Goal: Information Seeking & Learning: Find specific fact

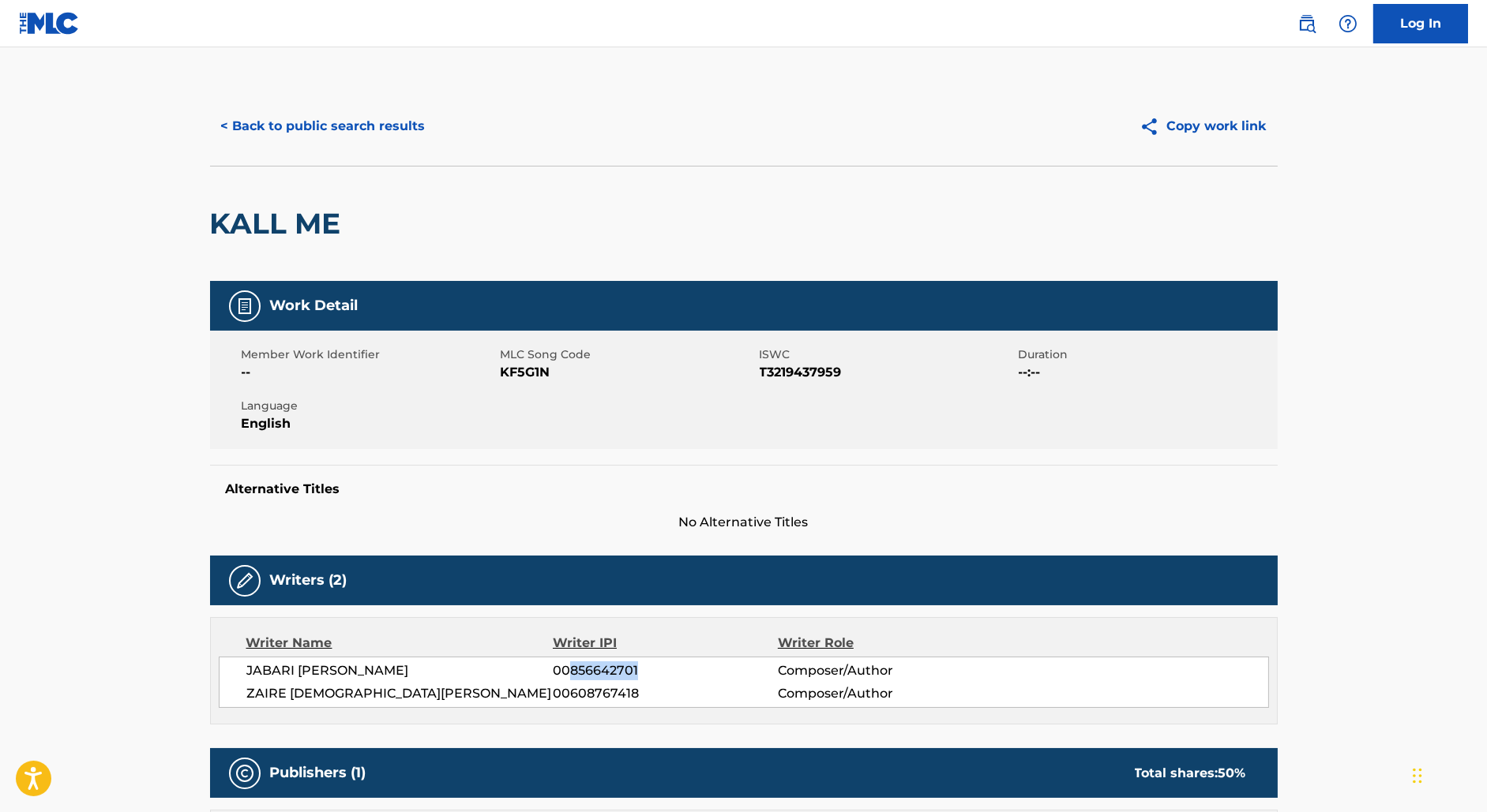
click at [281, 111] on button "< Back to public search results" at bounding box center [324, 127] width 227 height 39
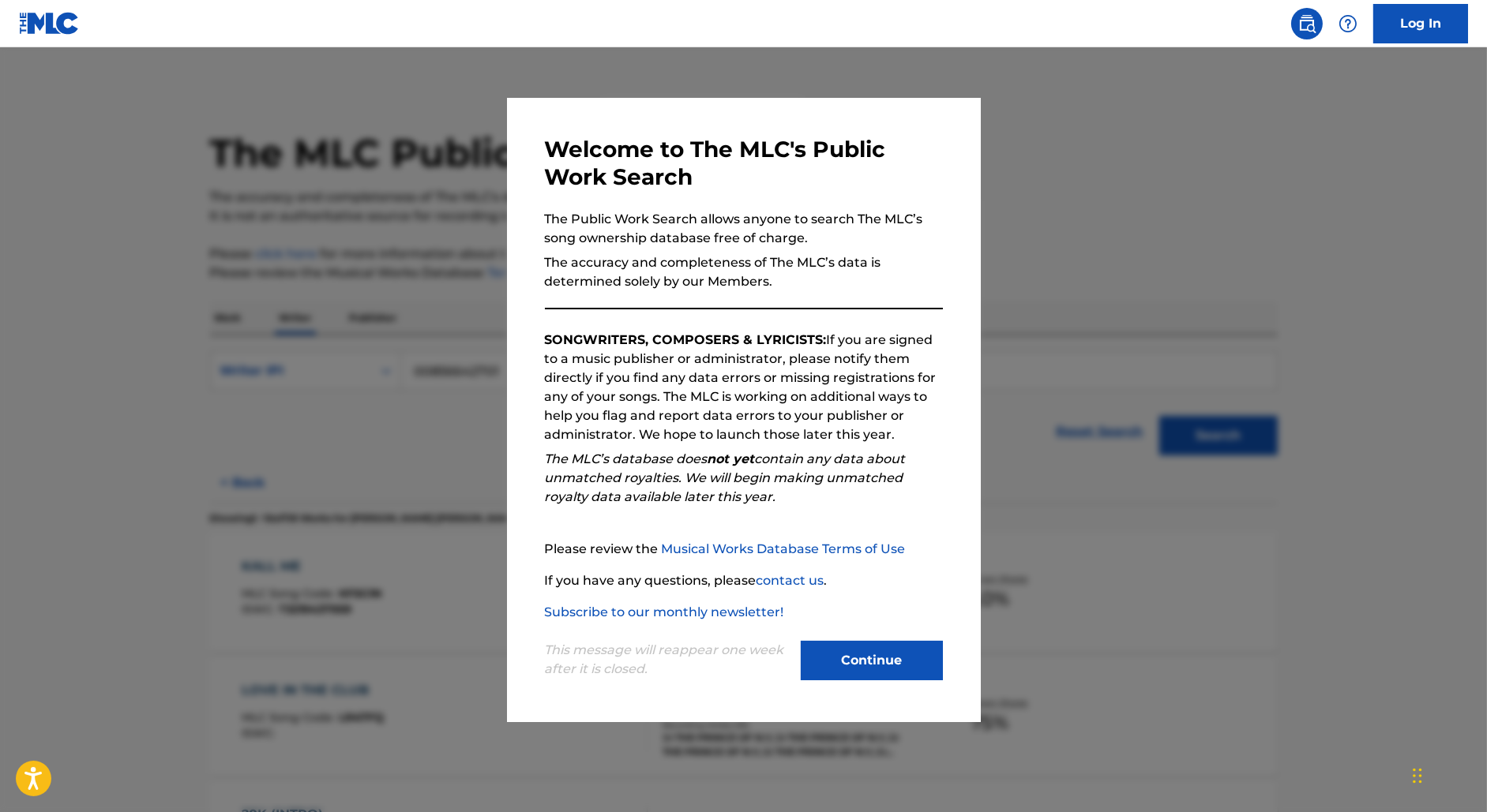
click at [410, 269] on div at bounding box center [743, 453] width 1487 height 812
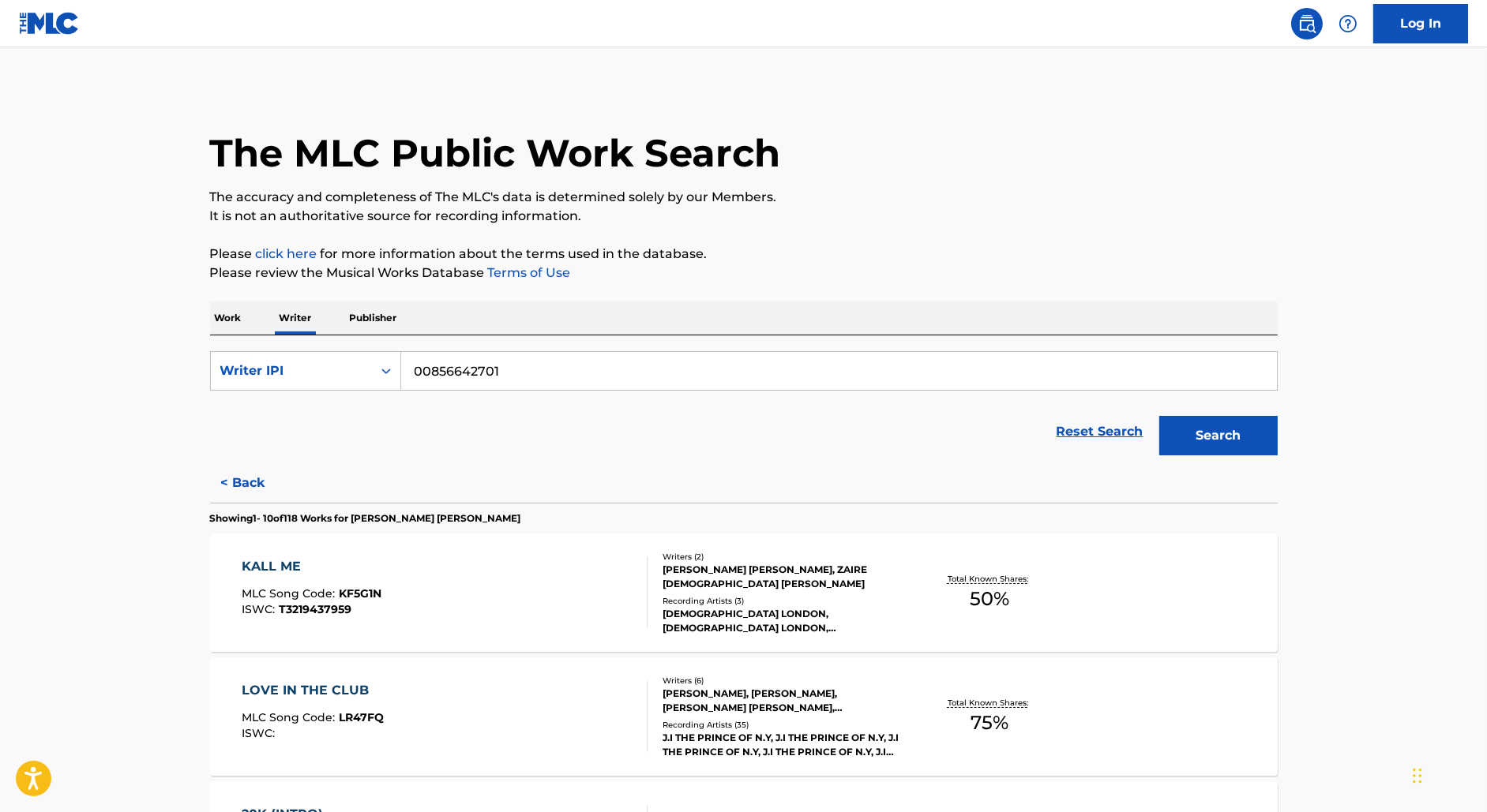
click at [232, 316] on p "Work" at bounding box center [228, 317] width 37 height 33
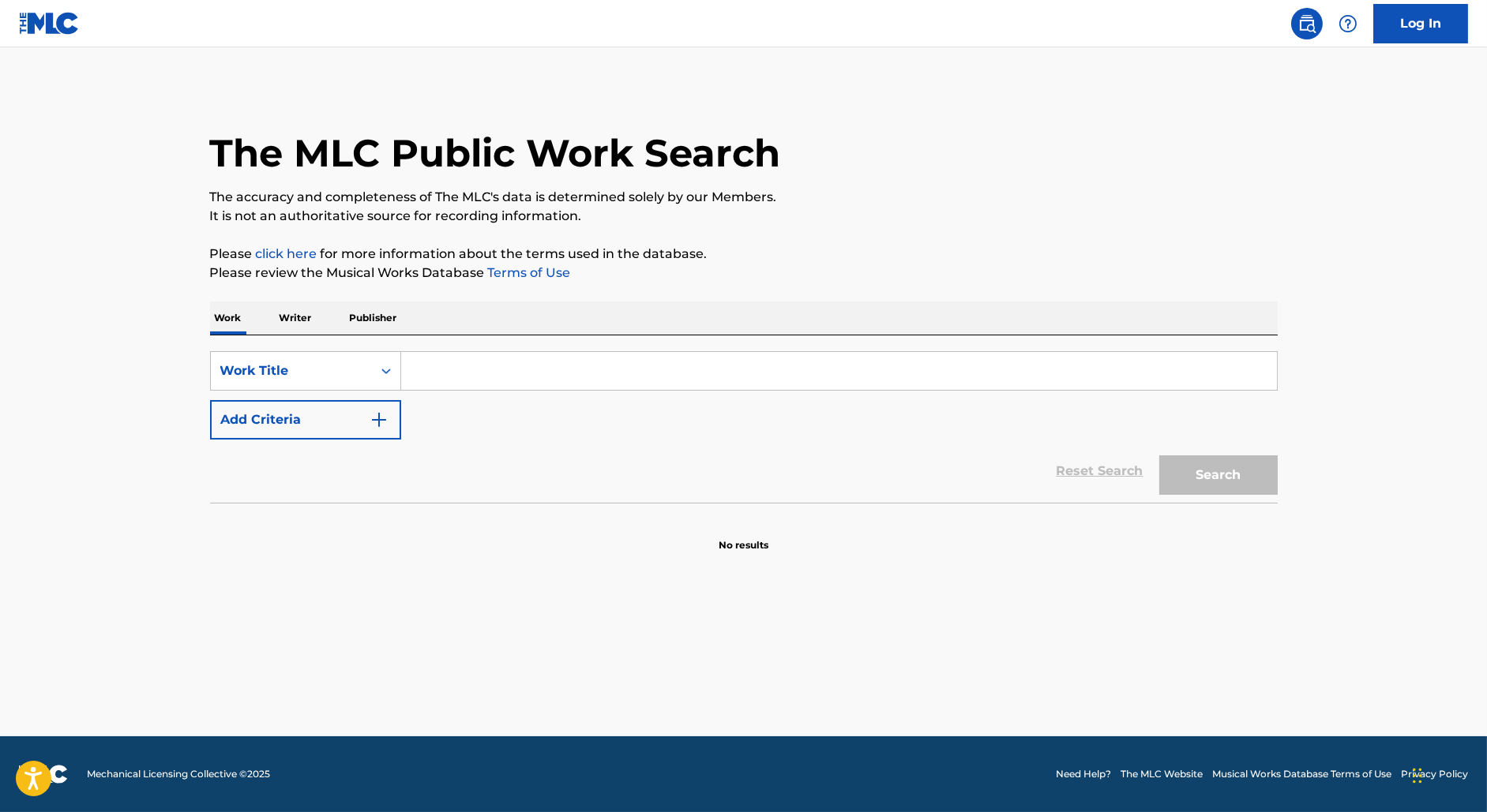
click at [307, 411] on button "Add Criteria" at bounding box center [306, 420] width 191 height 39
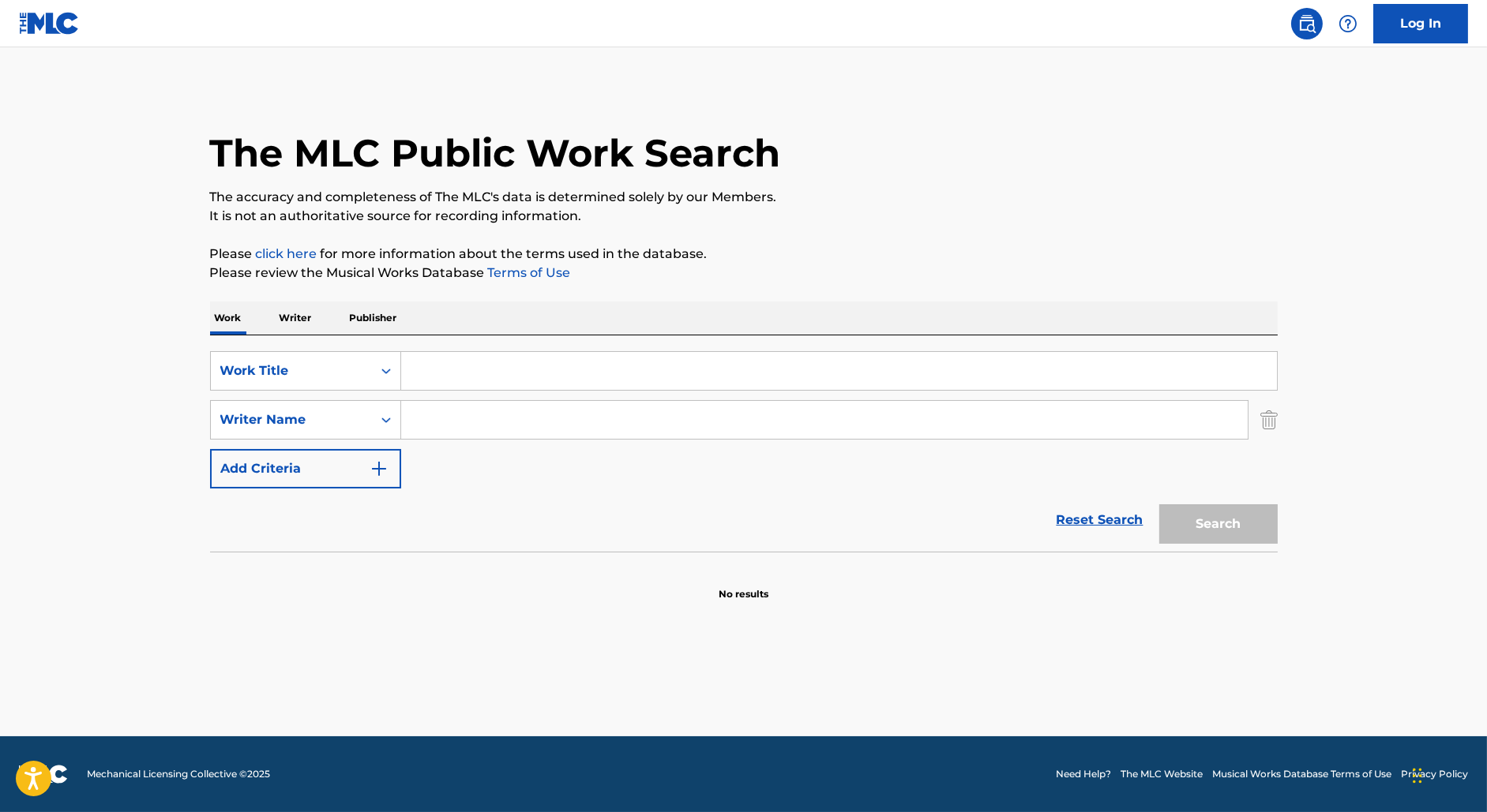
click at [432, 380] on input "Search Form" at bounding box center [839, 370] width 875 height 38
paste input "CHASING [PERSON_NAME]"
type input "chasing [PERSON_NAME]"
click at [521, 413] on input "Search Form" at bounding box center [825, 420] width 846 height 38
type input "thamar"
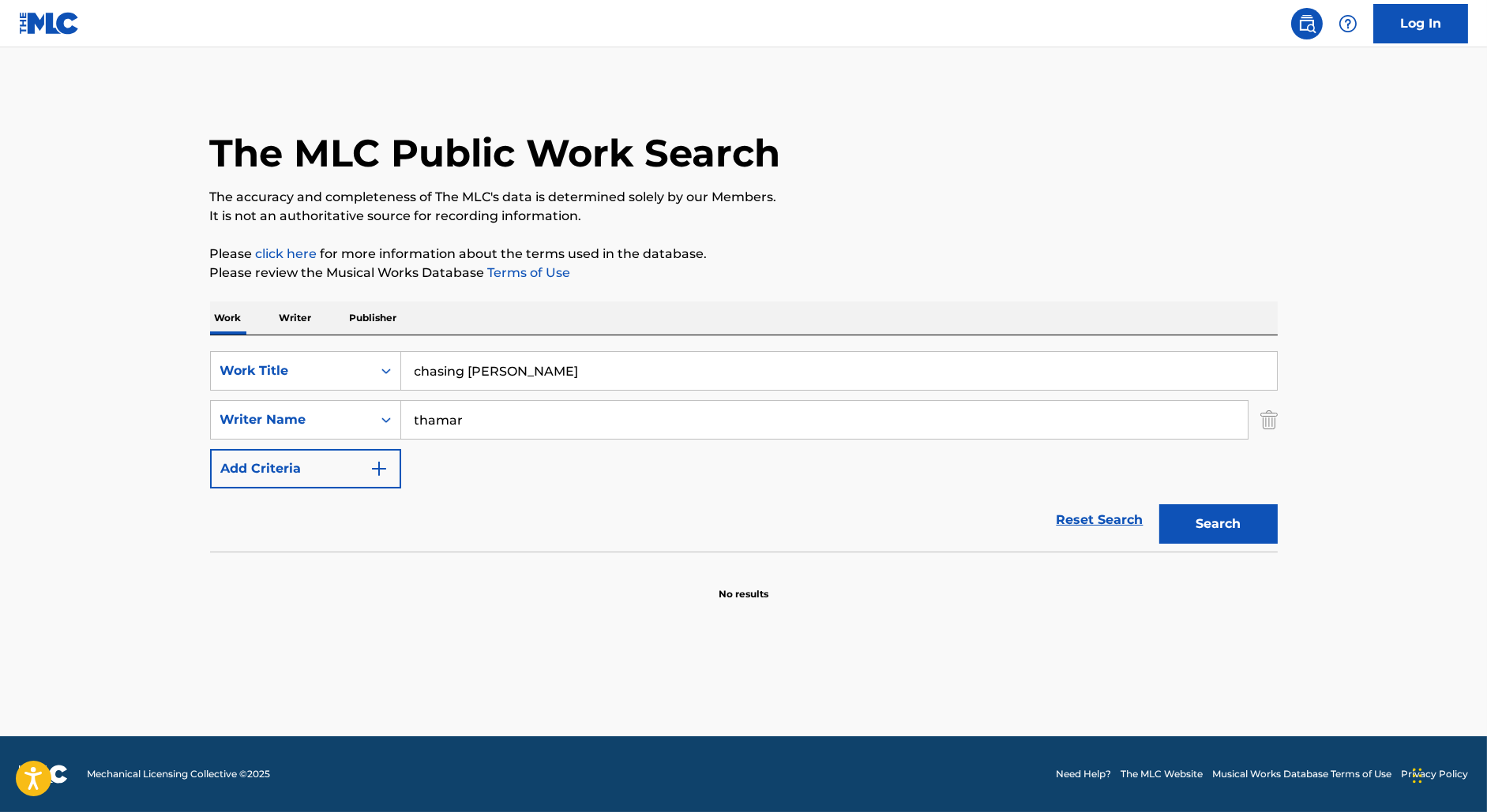
click at [1159, 504] on button "Search" at bounding box center [1218, 524] width 118 height 39
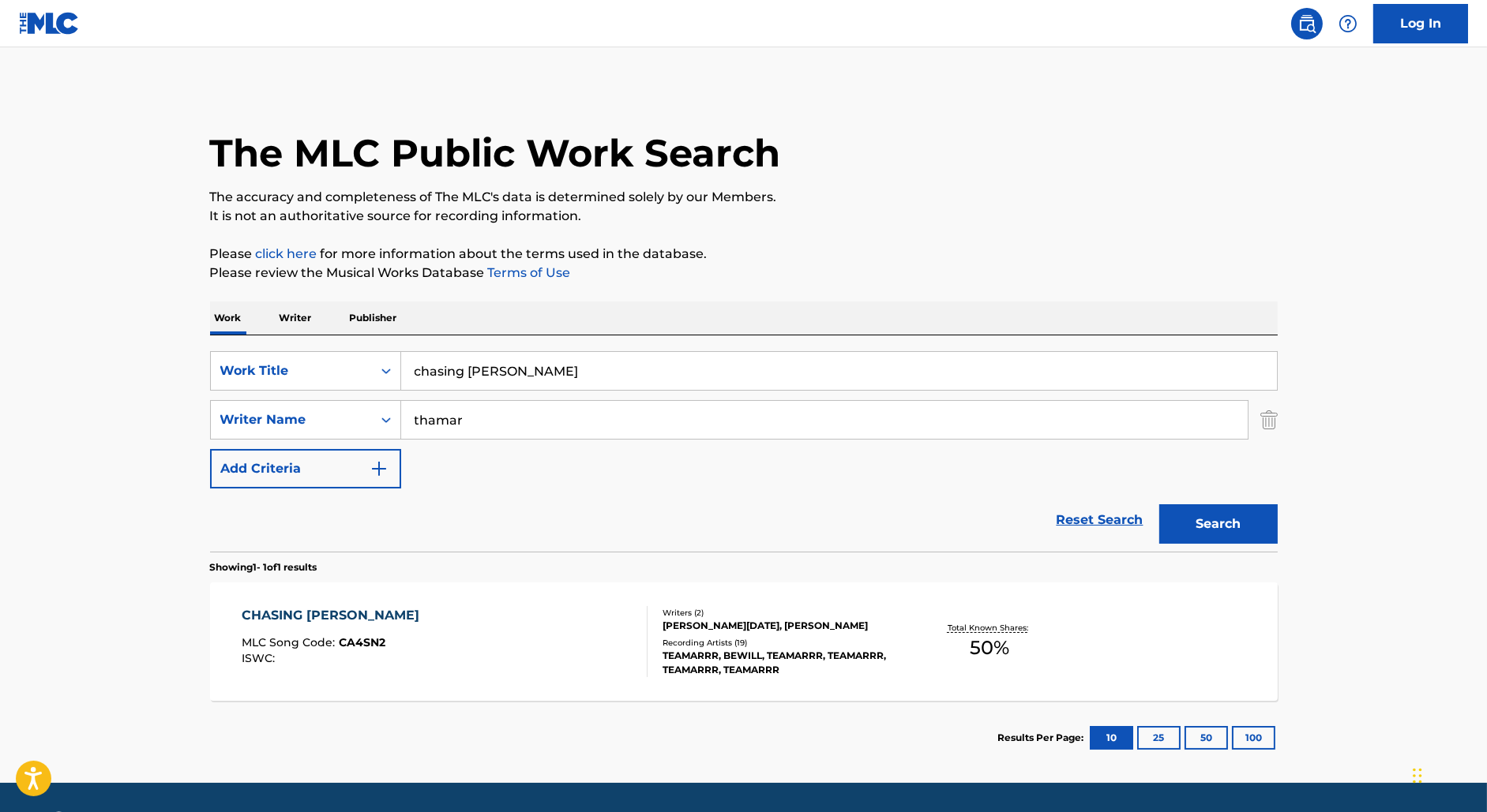
click at [540, 634] on div "CHASING [PERSON_NAME] MLC Song Code : CA4SN2 ISWC :" at bounding box center [445, 641] width 406 height 71
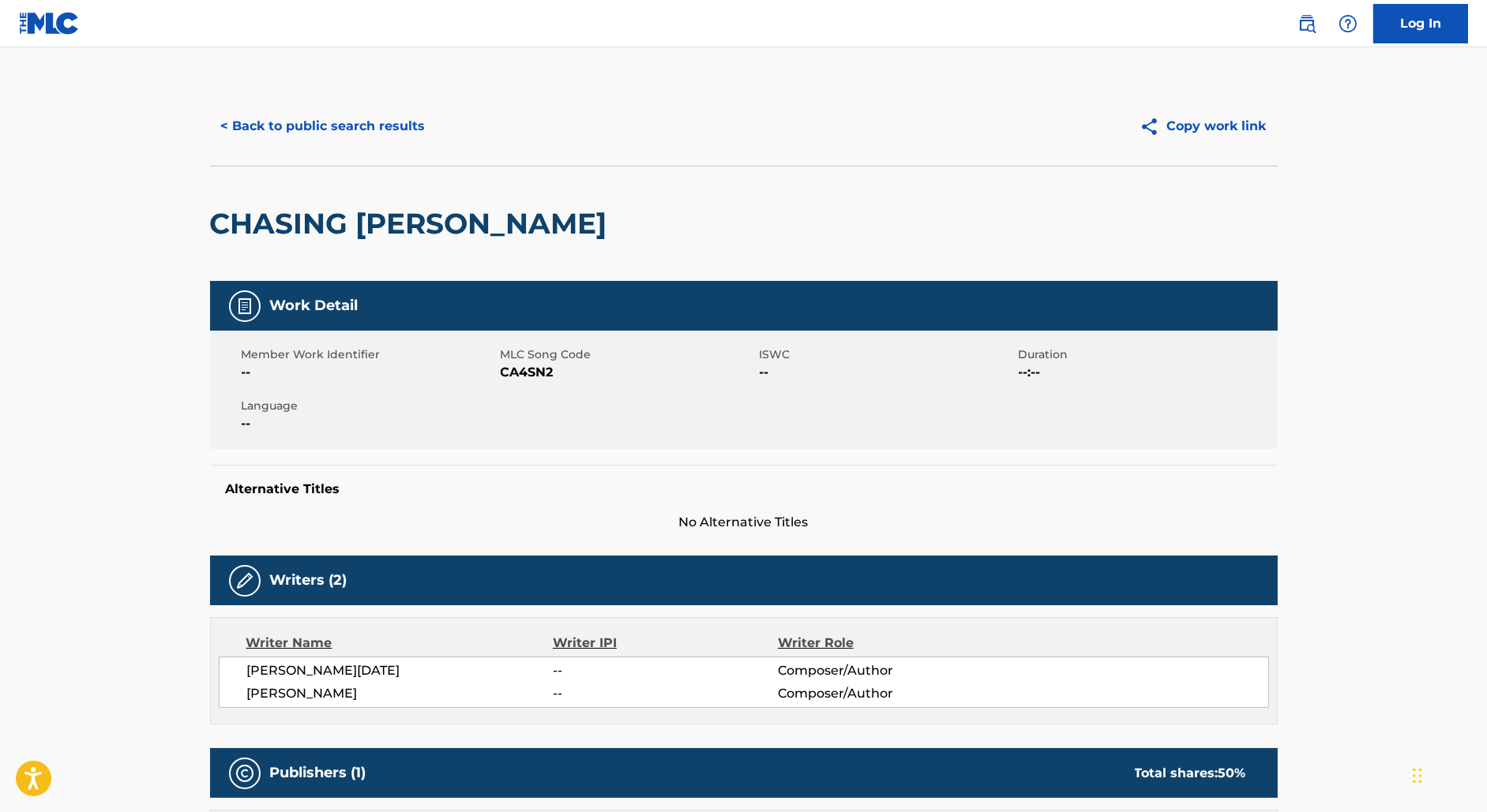
click at [357, 694] on span "[PERSON_NAME]" at bounding box center [400, 694] width 307 height 19
drag, startPoint x: 355, startPoint y: 669, endPoint x: 142, endPoint y: 669, distance: 213.0
copy span "[PERSON_NAME][DATE]"
click at [305, 119] on button "< Back to public search results" at bounding box center [324, 127] width 227 height 39
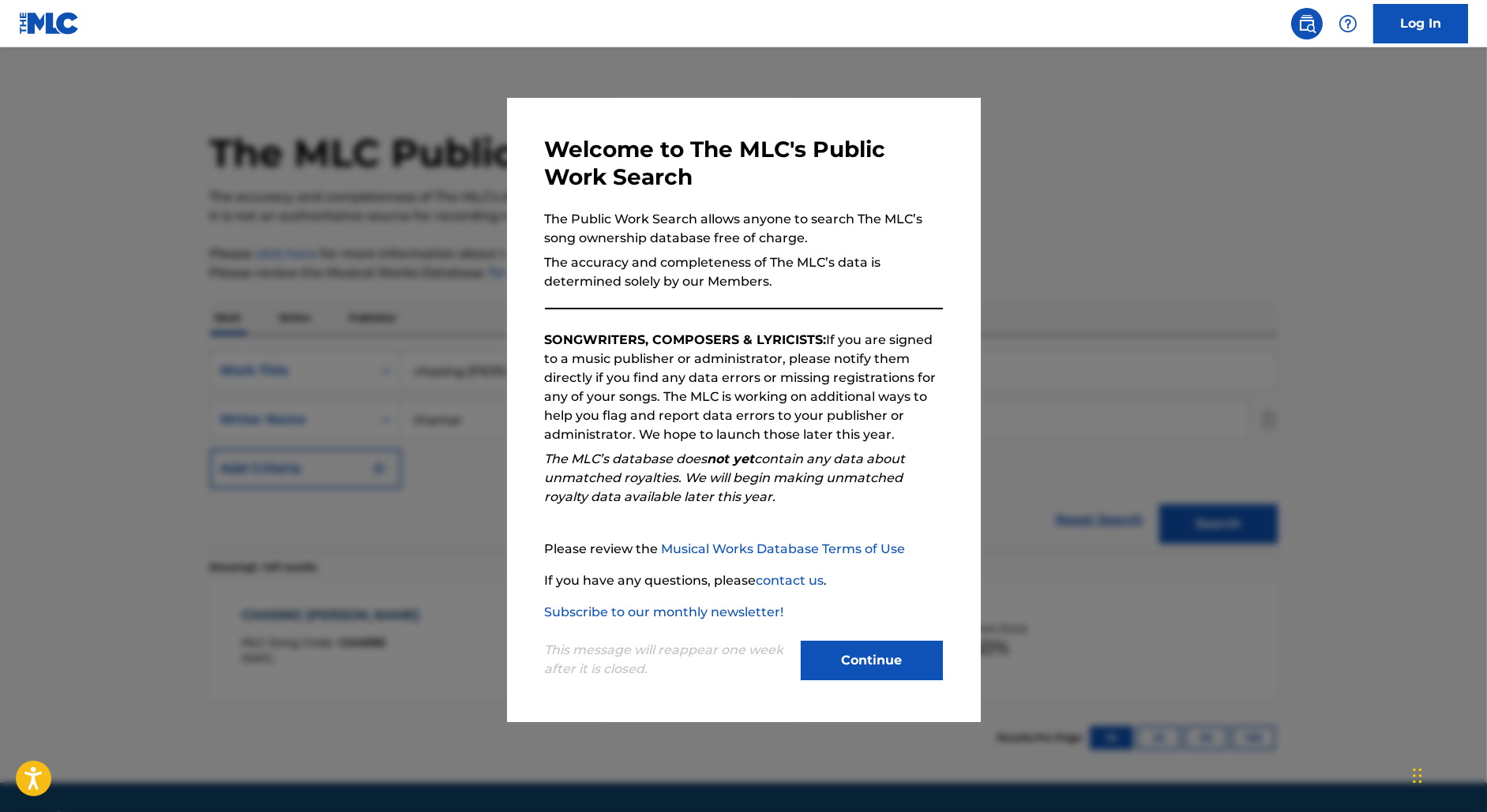
click at [357, 176] on div at bounding box center [743, 453] width 1487 height 812
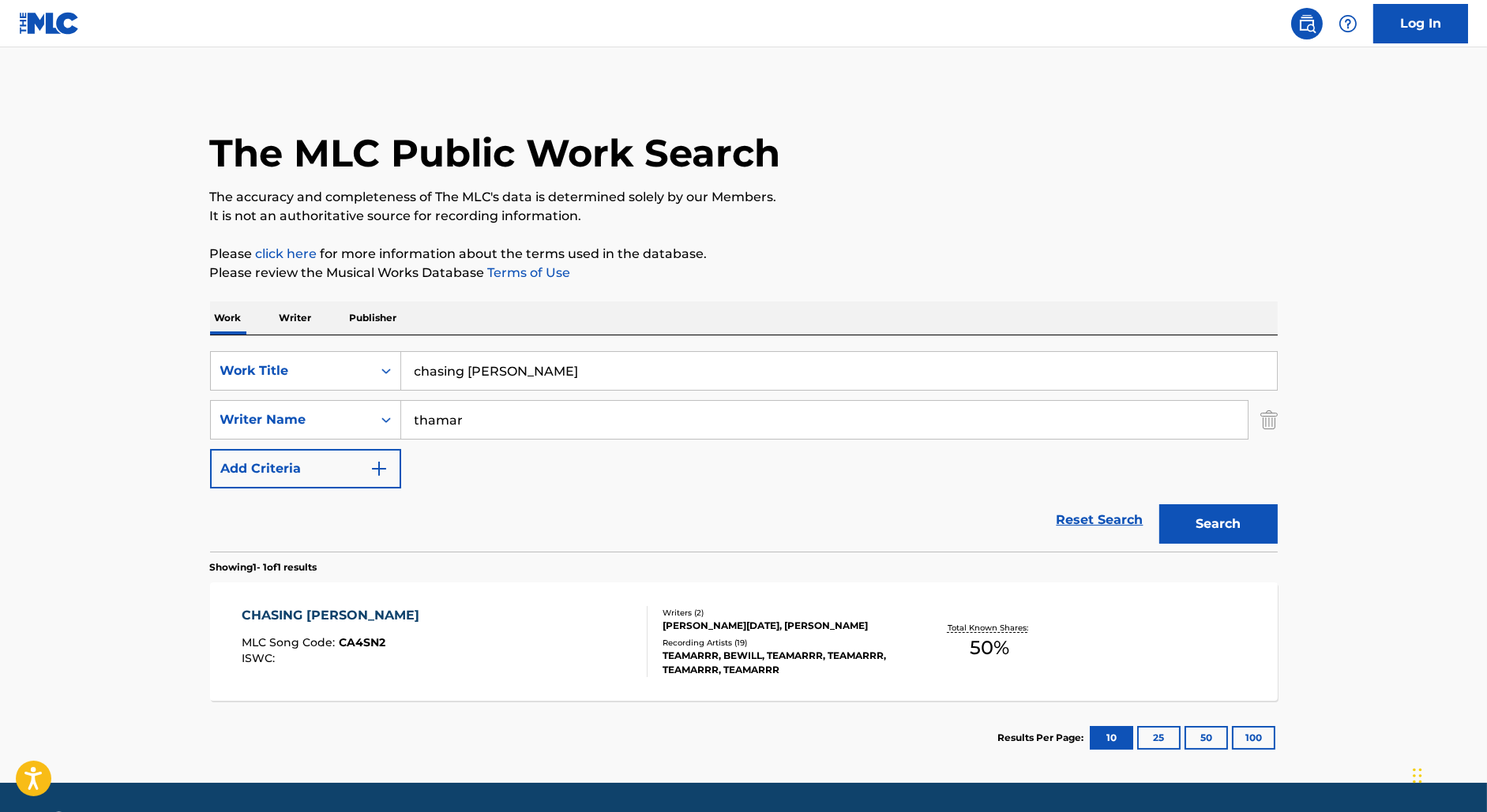
click at [302, 319] on p "Writer" at bounding box center [296, 317] width 42 height 33
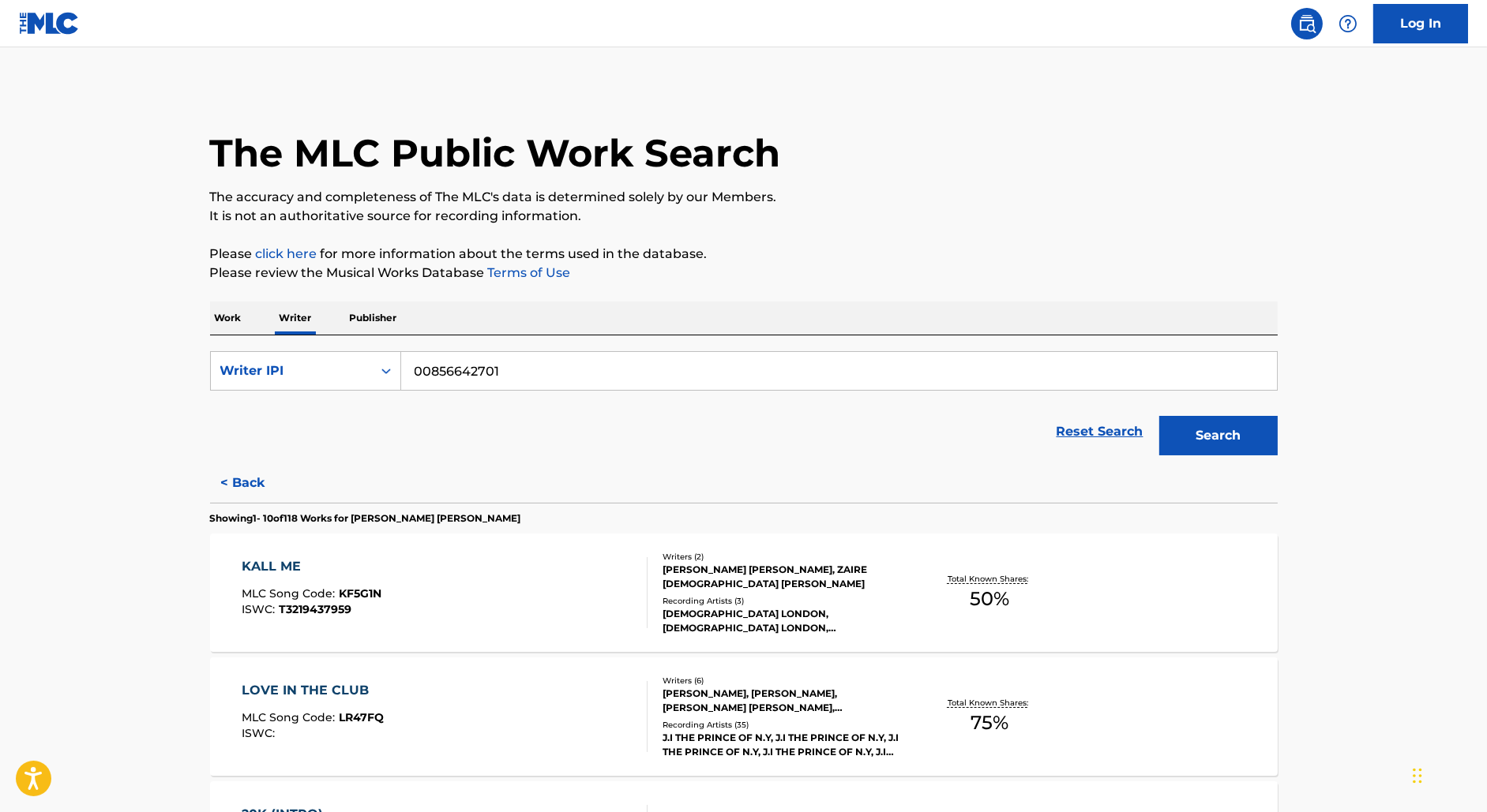
click at [461, 372] on input "00856642701" at bounding box center [839, 370] width 875 height 38
paste input "[PERSON_NAME][DATE]"
type input "[PERSON_NAME][DATE]"
click at [337, 368] on div "Writer IPI" at bounding box center [291, 370] width 142 height 19
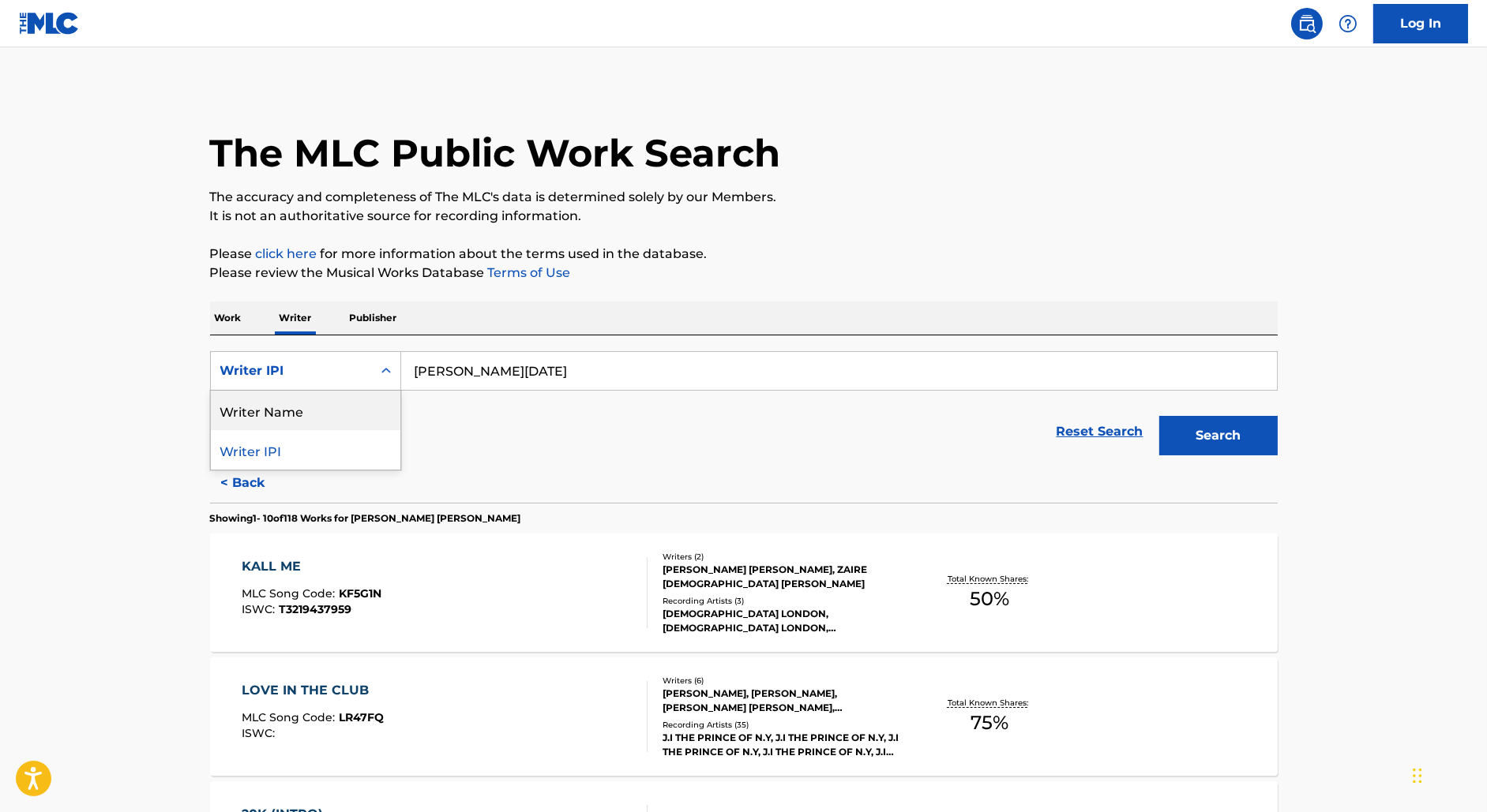
click at [314, 398] on div "Writer Name" at bounding box center [306, 411] width 190 height 39
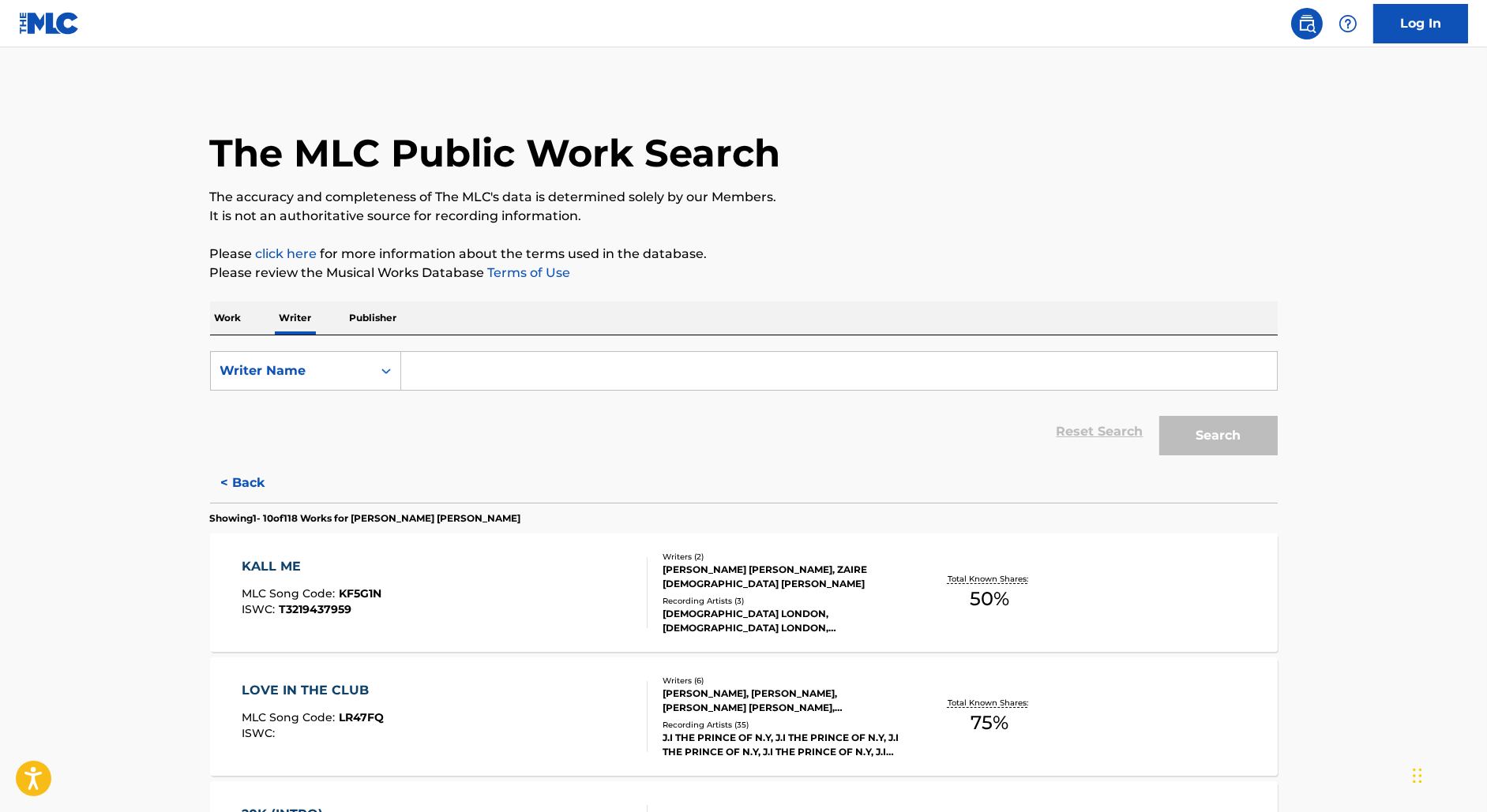
click at [426, 367] on input "Search Form" at bounding box center [839, 370] width 875 height 38
paste input "[PERSON_NAME][DATE]"
type input "[PERSON_NAME][DATE]"
click at [1159, 416] on button "Search" at bounding box center [1218, 436] width 118 height 39
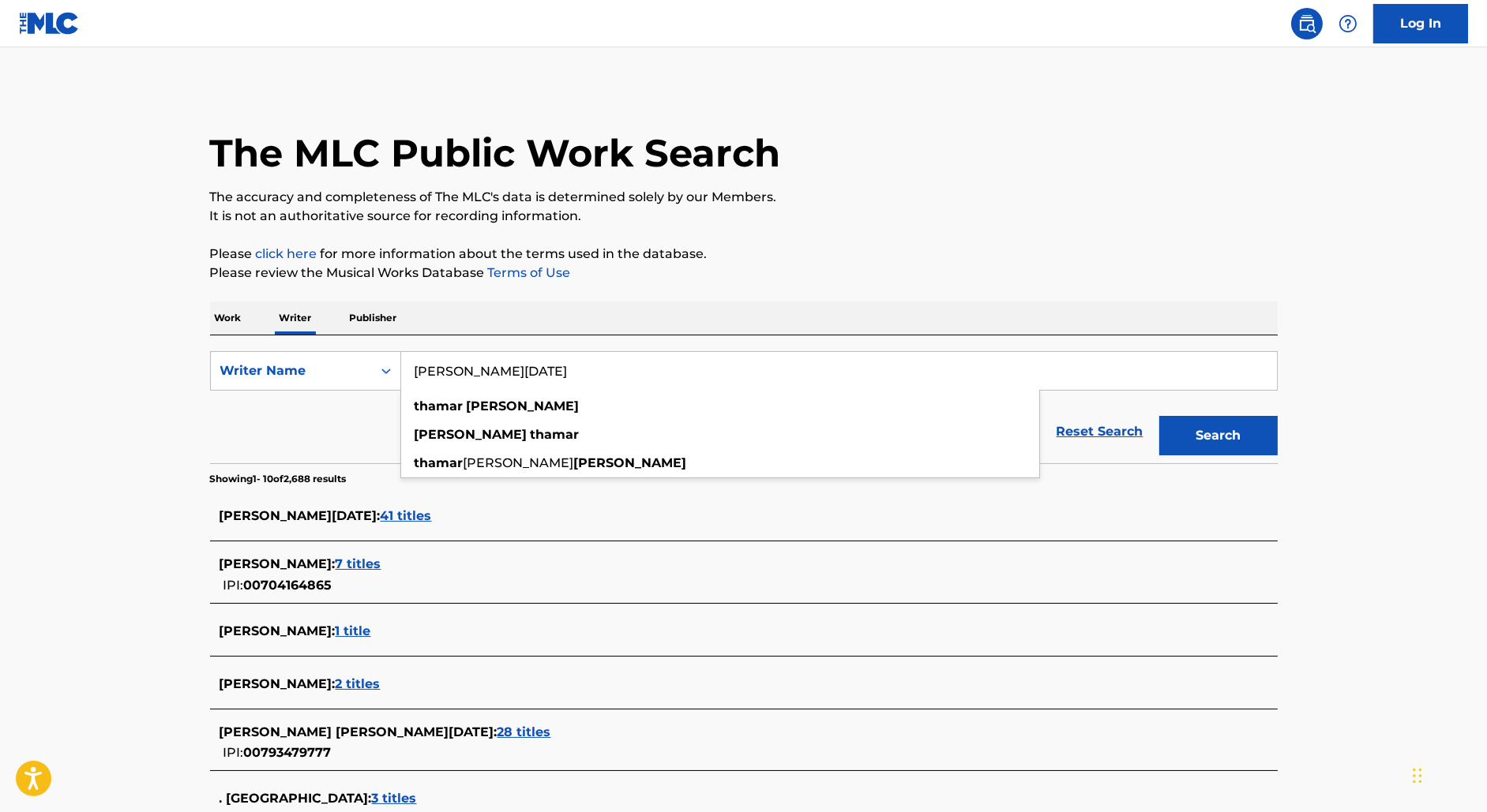
click at [145, 539] on main "The MLC Public Work Search The accuracy and completeness of The MLC's data is d…" at bounding box center [743, 585] width 1487 height 1077
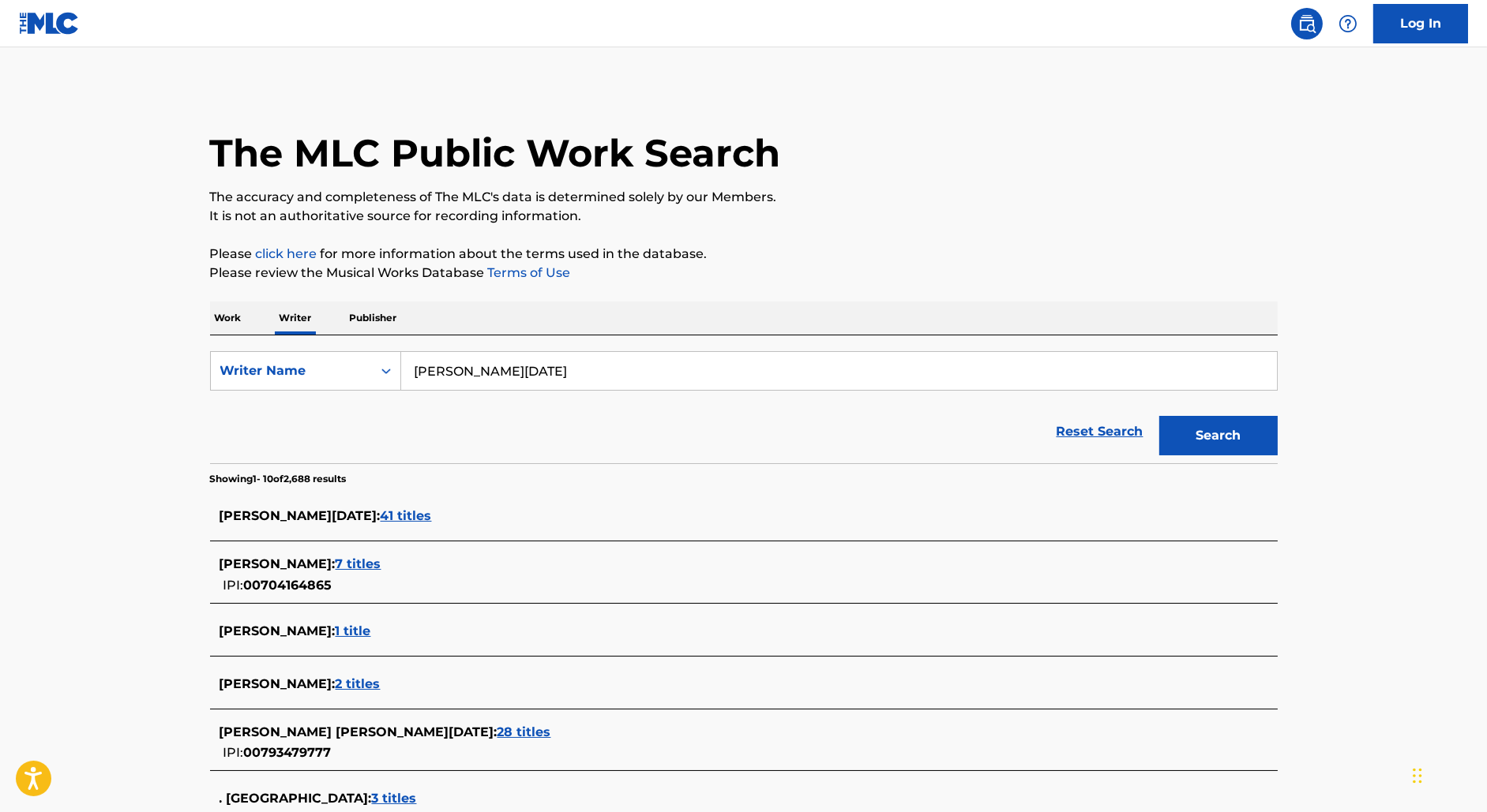
click at [305, 401] on div "Reset Search Search" at bounding box center [744, 431] width 1068 height 63
click at [302, 375] on div "Writer Name" at bounding box center [291, 370] width 142 height 19
click at [301, 406] on div "Writer IPI" at bounding box center [306, 411] width 190 height 39
click at [434, 372] on input "Search Form" at bounding box center [839, 370] width 875 height 38
paste input "793479777"
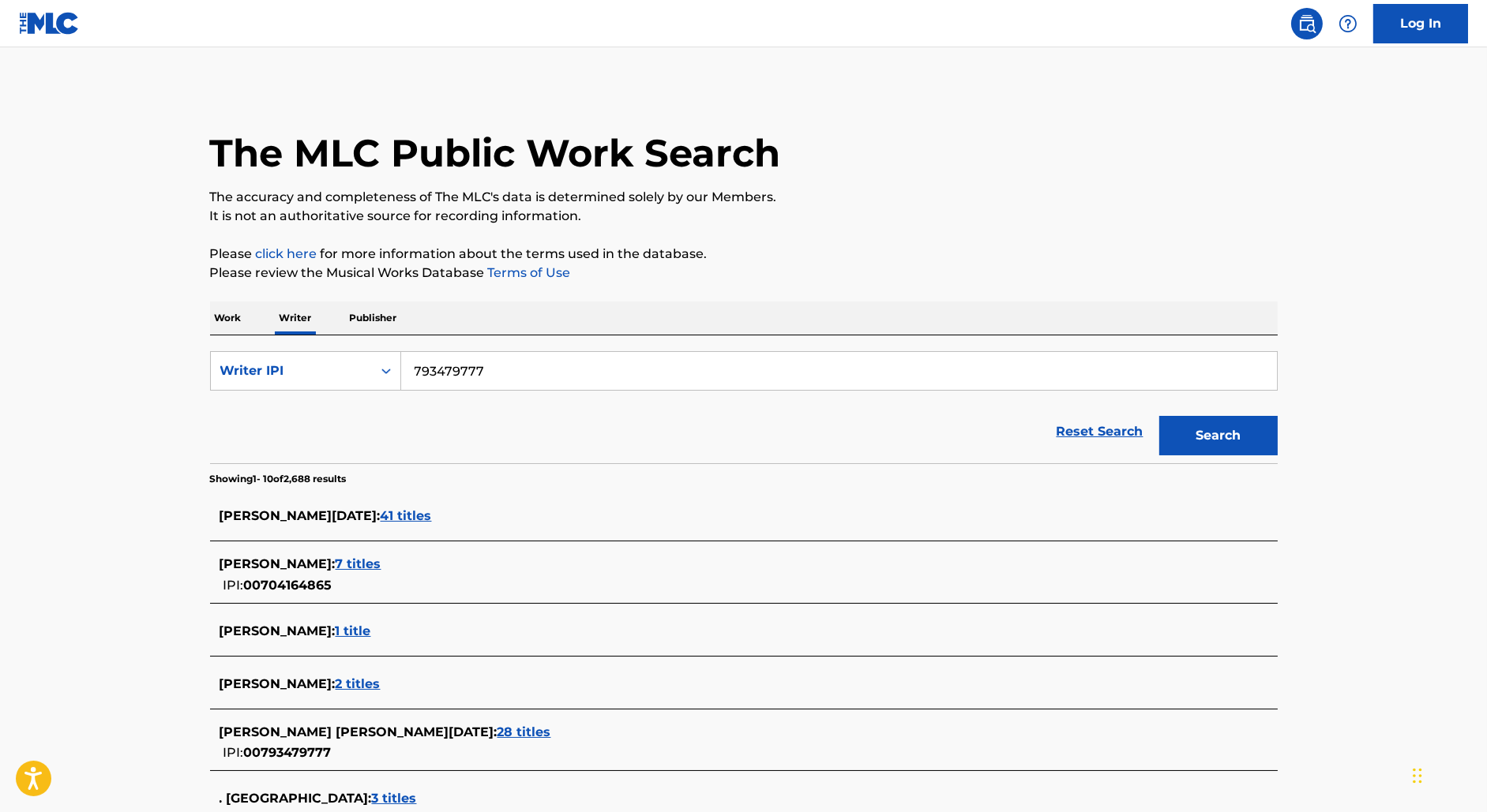
click at [1159, 416] on button "Search" at bounding box center [1218, 436] width 118 height 39
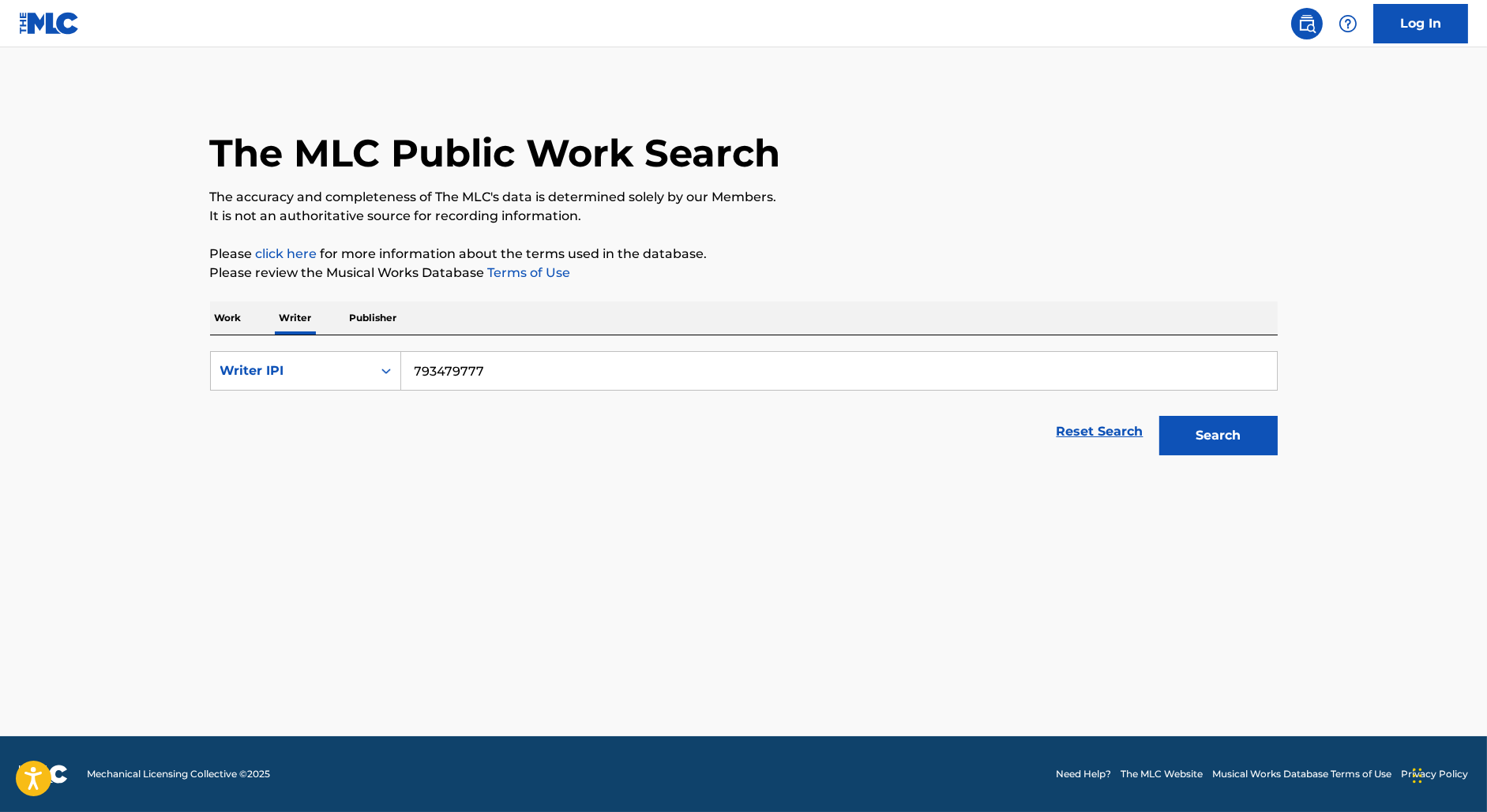
click at [417, 368] on input "793479777" at bounding box center [839, 370] width 875 height 38
click at [1159, 416] on button "Search" at bounding box center [1218, 436] width 118 height 39
type input "00793479777"
click at [1159, 416] on button "Search" at bounding box center [1218, 436] width 118 height 39
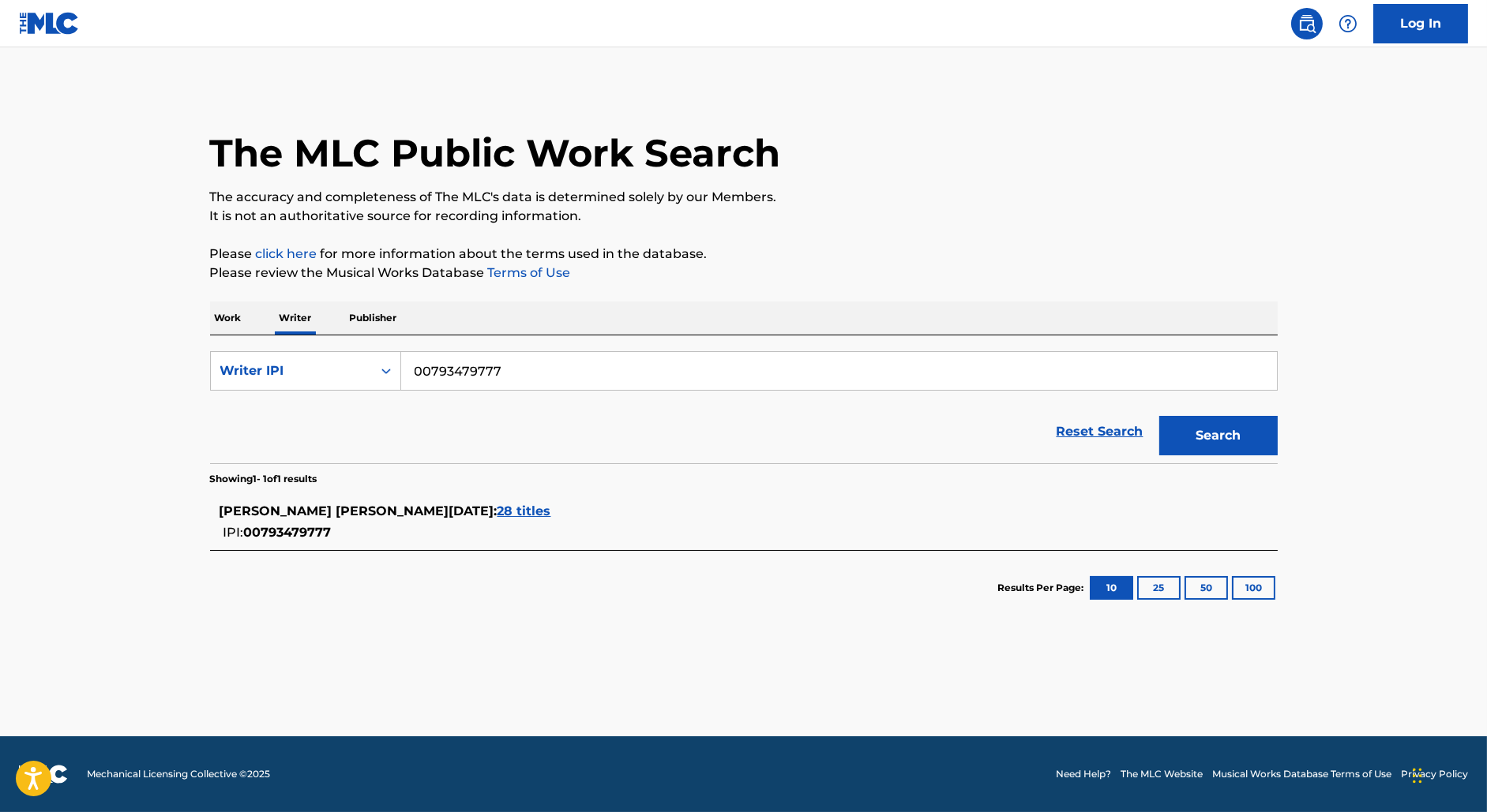
click at [497, 513] on span "28 titles" at bounding box center [523, 511] width 53 height 15
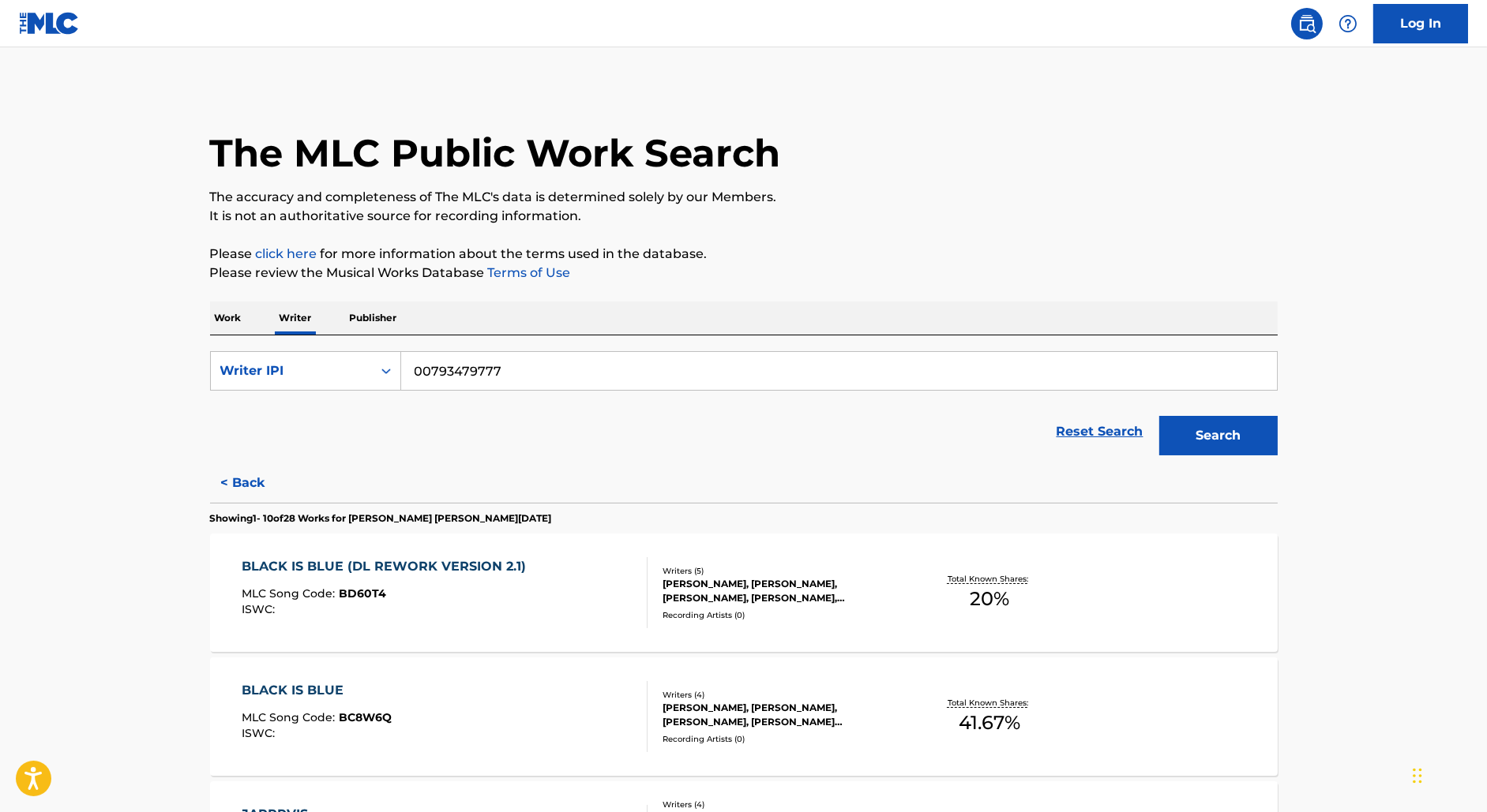
click at [426, 576] on div "BLACK IS BLUE (DL REWORK VERSION 2.1)" at bounding box center [387, 566] width 292 height 19
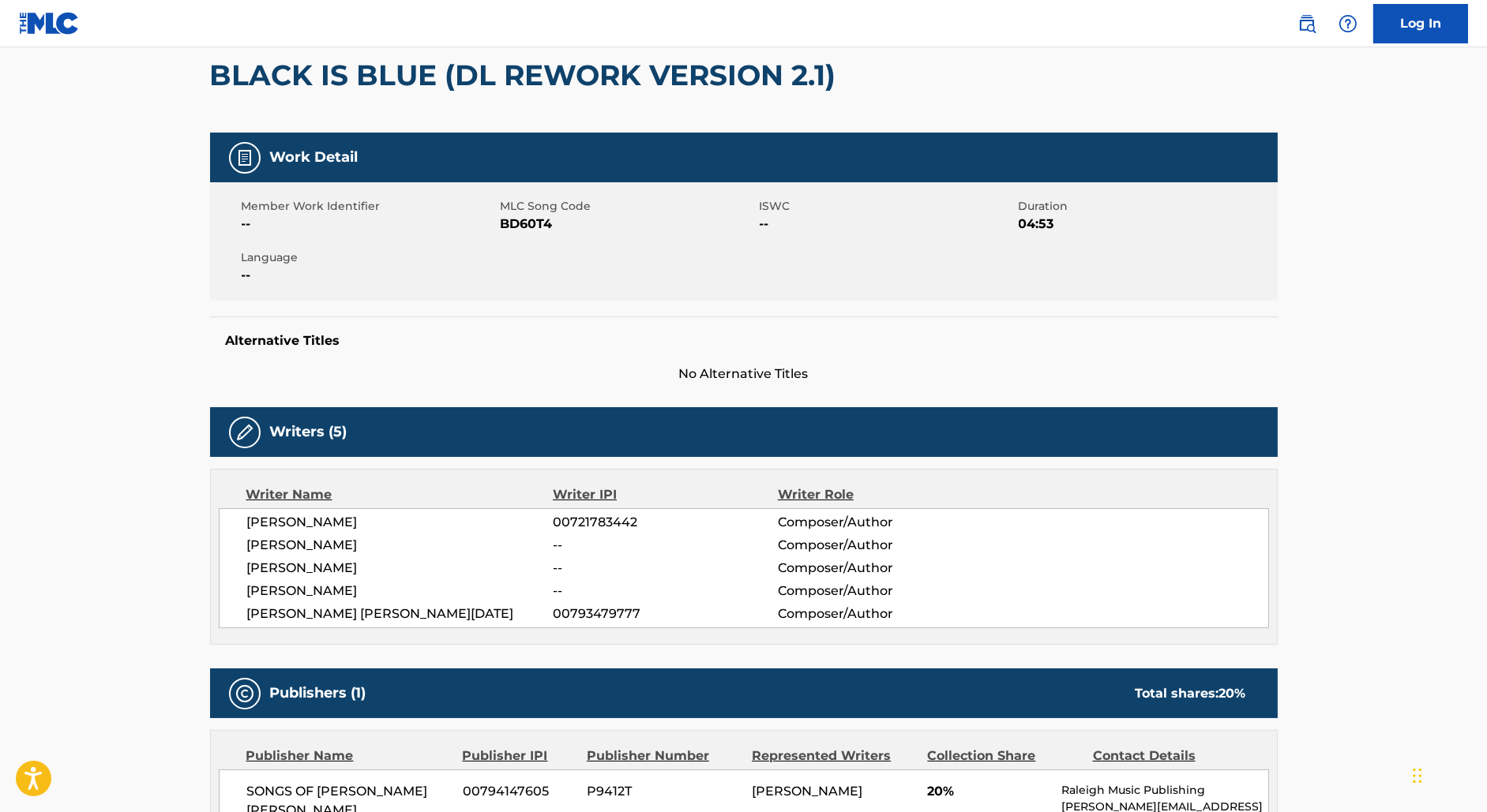
scroll to position [189, 0]
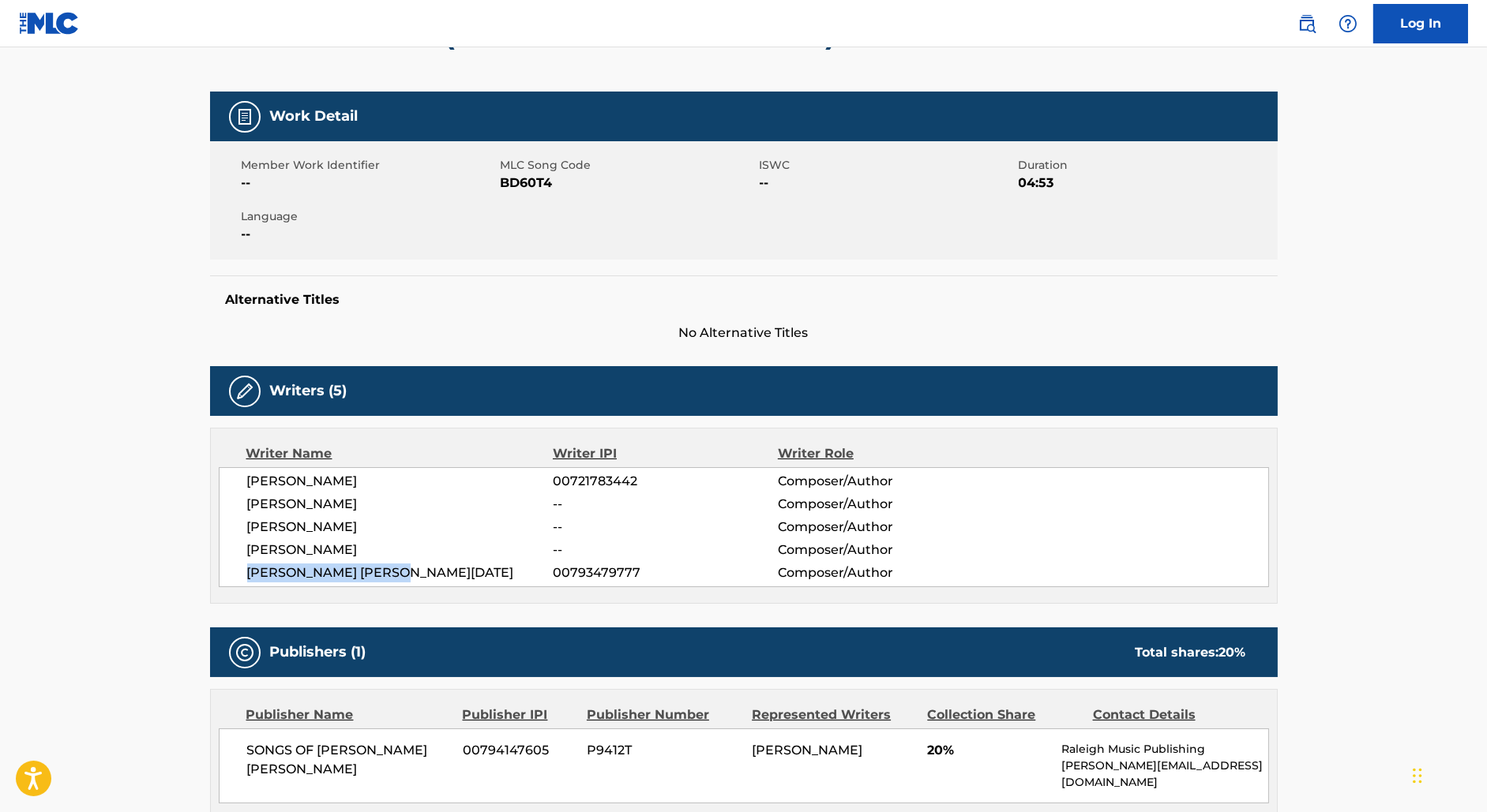
drag, startPoint x: 425, startPoint y: 574, endPoint x: 159, endPoint y: 572, distance: 266.0
click at [159, 573] on main "< Back to public search results Copy work link BLACK IS BLUE (DL REWORK VERSION…" at bounding box center [743, 413] width 1487 height 1109
copy span "[PERSON_NAME] [PERSON_NAME][DATE]"
drag, startPoint x: 571, startPoint y: 575, endPoint x: 750, endPoint y: 575, distance: 179.0
click at [750, 575] on span "00793479777" at bounding box center [664, 573] width 224 height 19
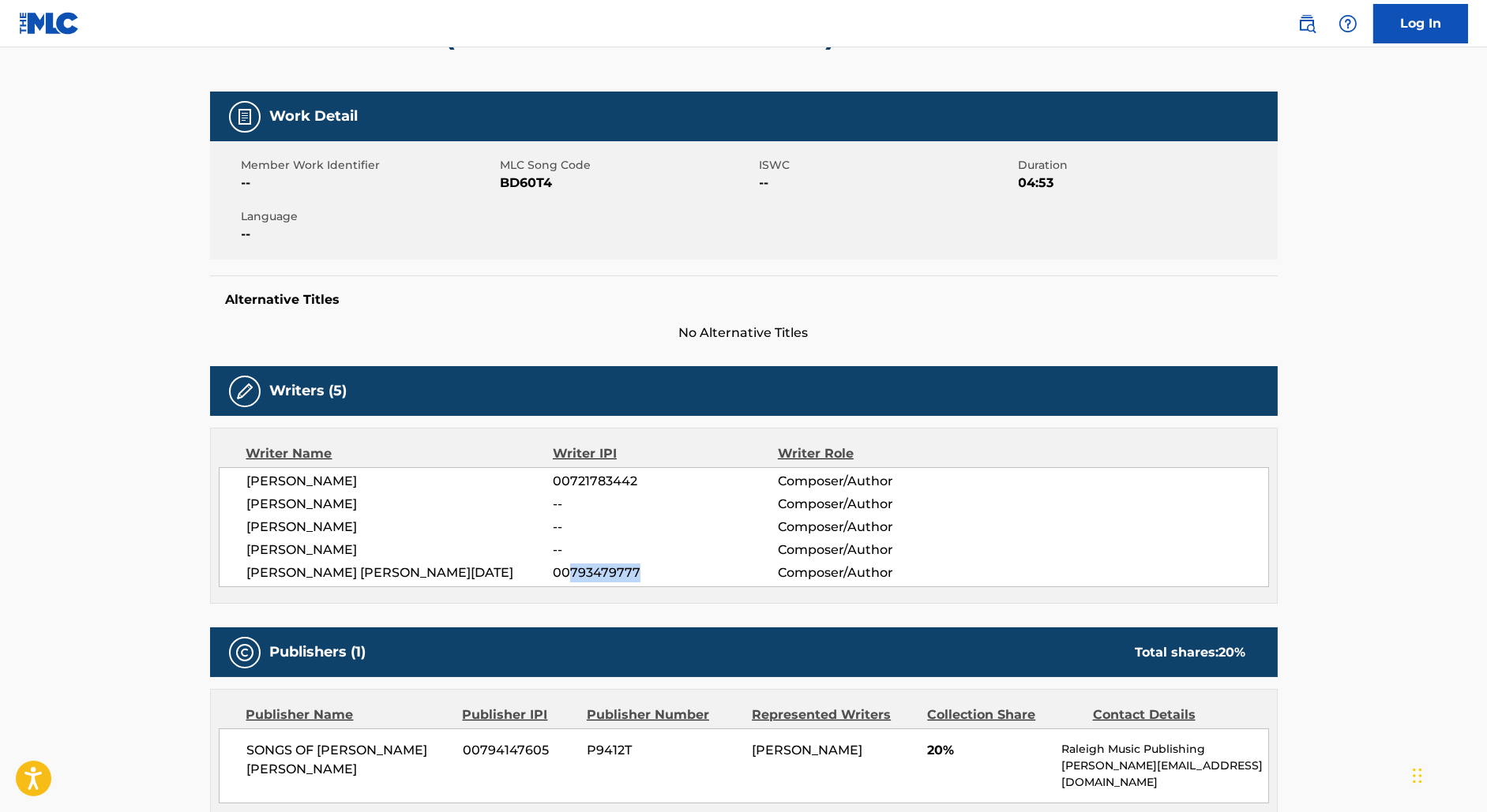
copy span "793479777"
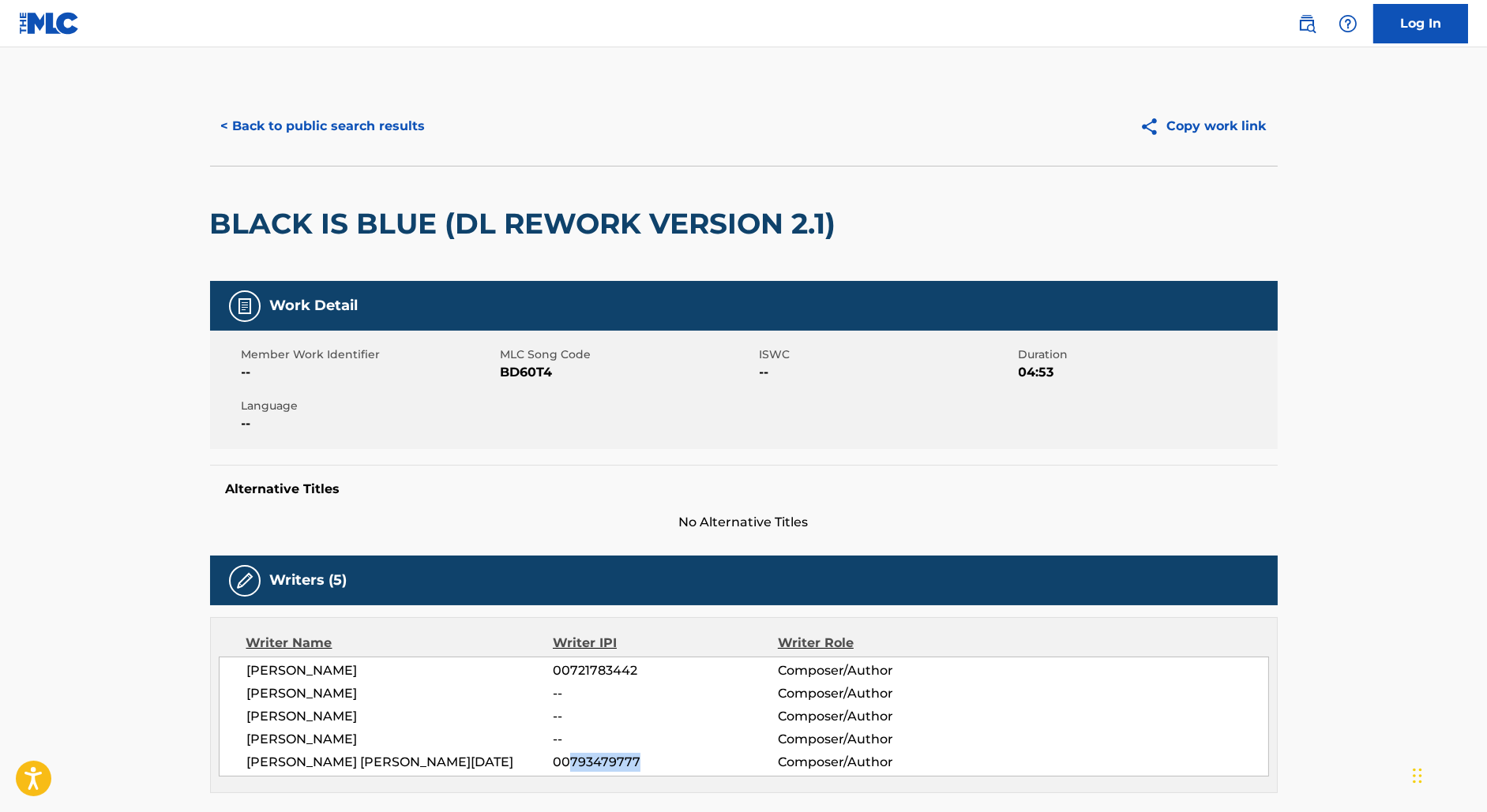
click at [277, 137] on button "< Back to public search results" at bounding box center [324, 127] width 227 height 39
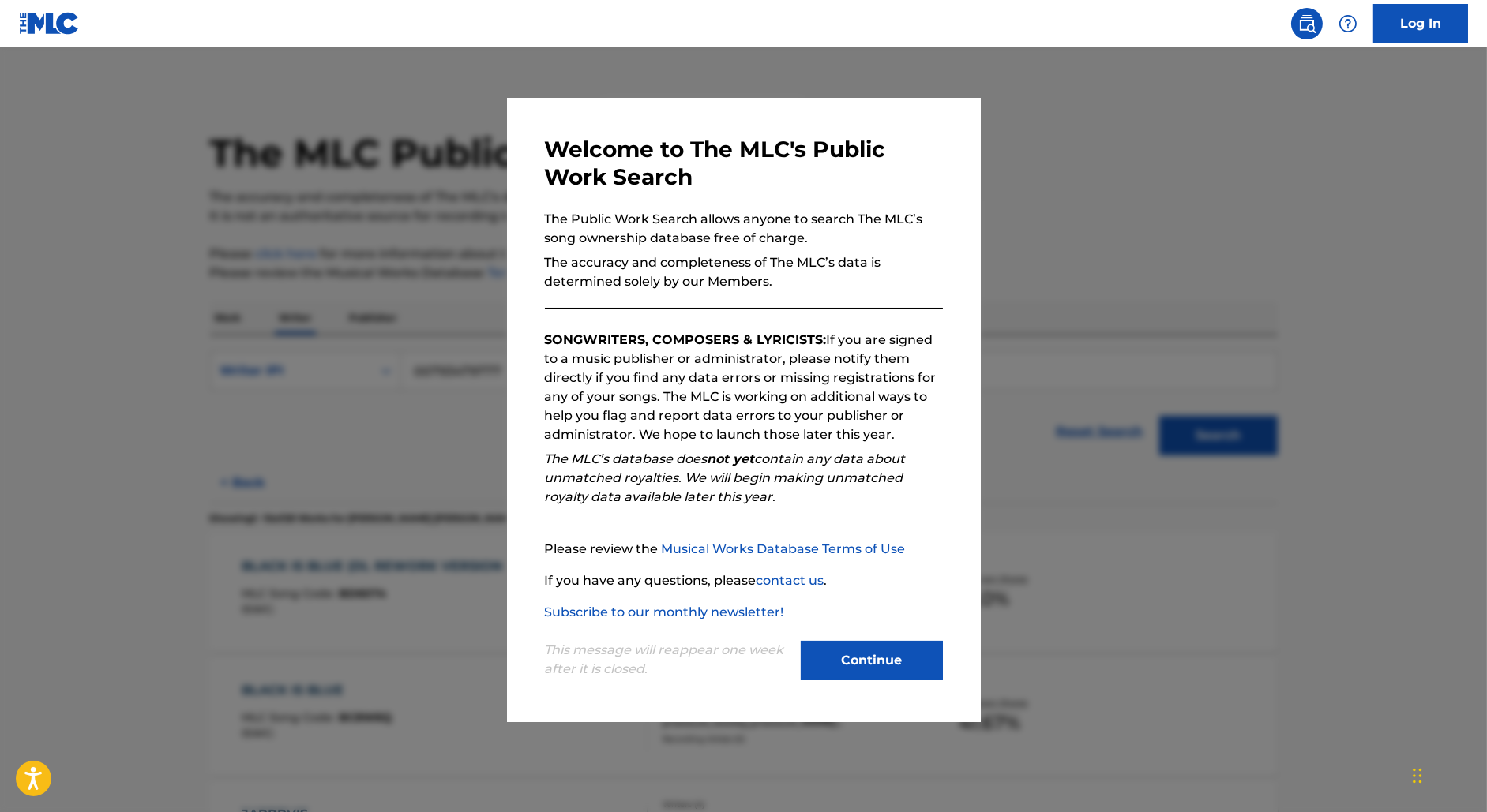
click at [322, 283] on div at bounding box center [743, 453] width 1487 height 812
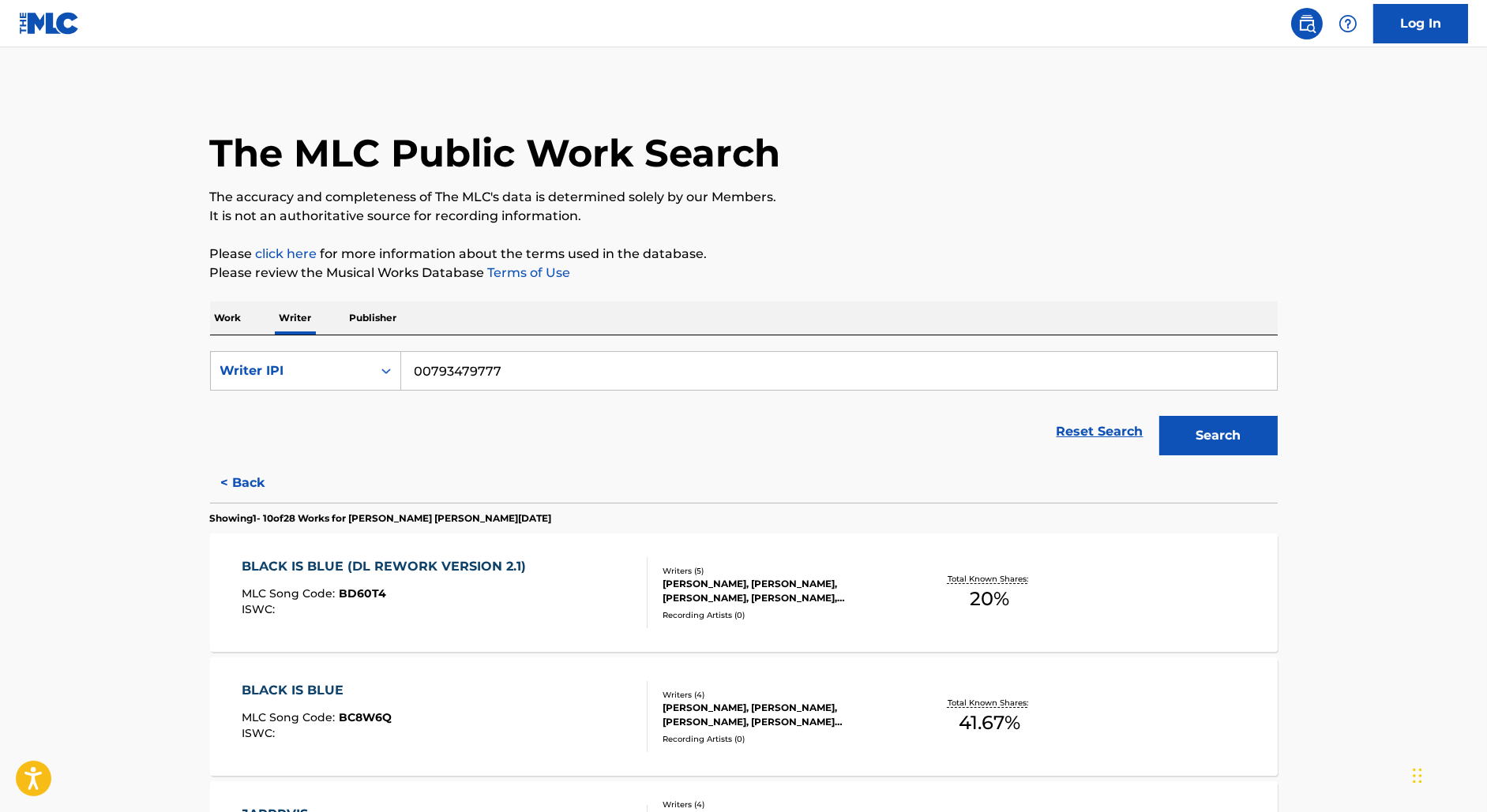
click at [232, 316] on p "Work" at bounding box center [228, 317] width 37 height 33
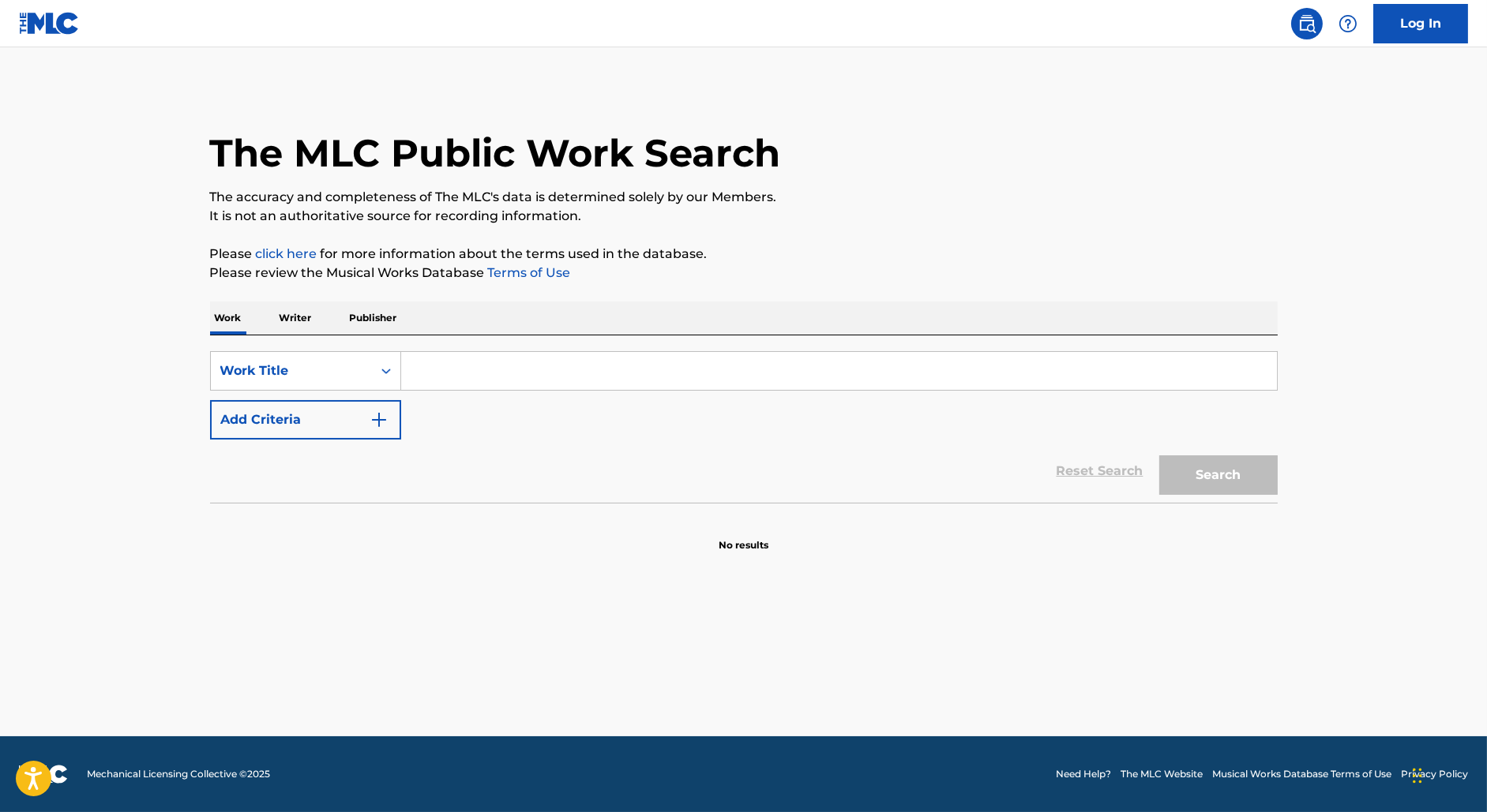
click at [448, 371] on input "Search Form" at bounding box center [839, 370] width 875 height 38
paste input "BOOMERANG"
type input "BOOMERANG"
click at [332, 418] on button "Add Criteria" at bounding box center [306, 420] width 191 height 39
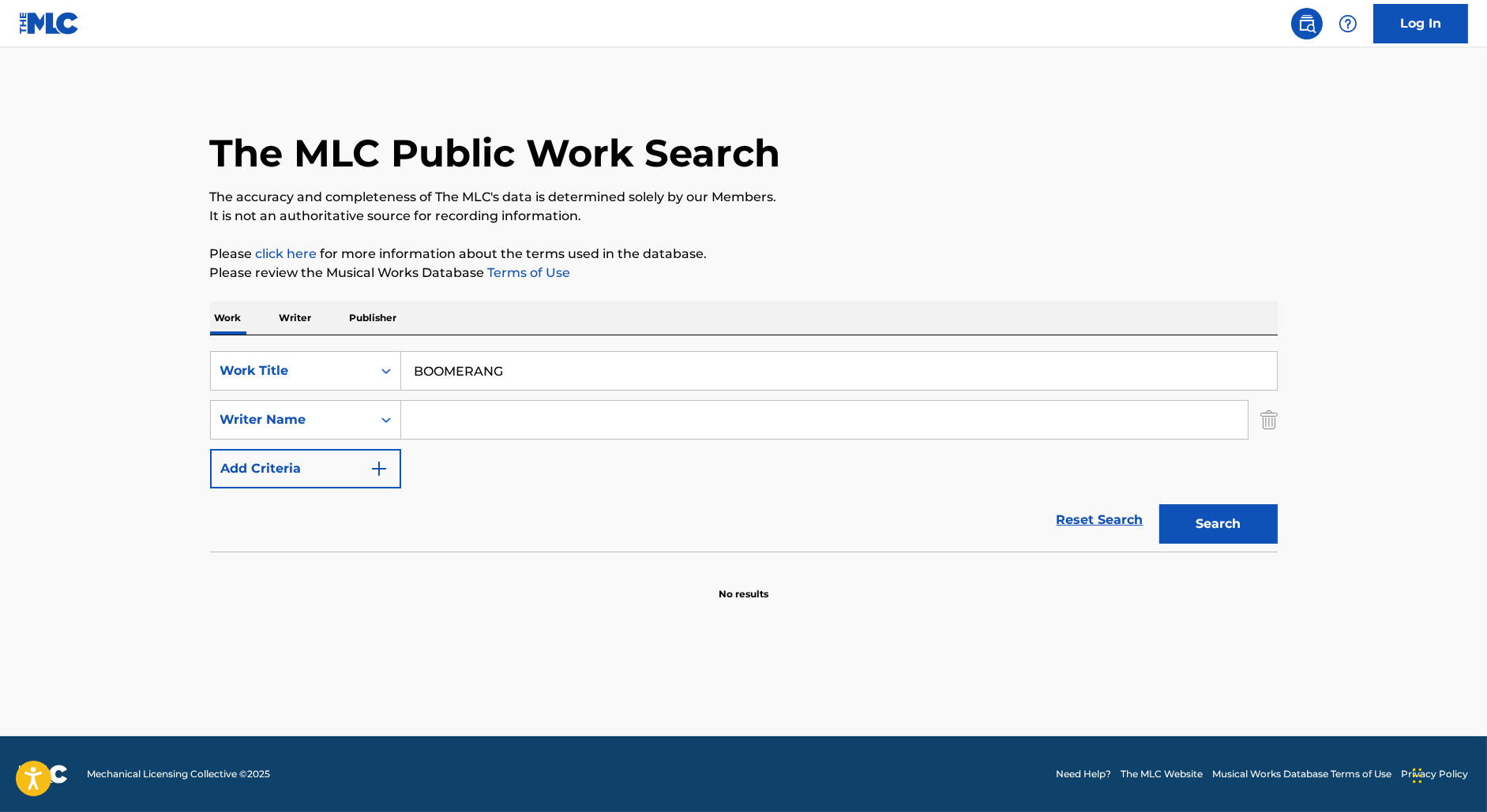
click at [499, 424] on input "Search Form" at bounding box center [825, 420] width 846 height 38
paste input "ADELEKAN"
type input "ADELEKAN"
click at [1159, 504] on button "Search" at bounding box center [1218, 524] width 118 height 39
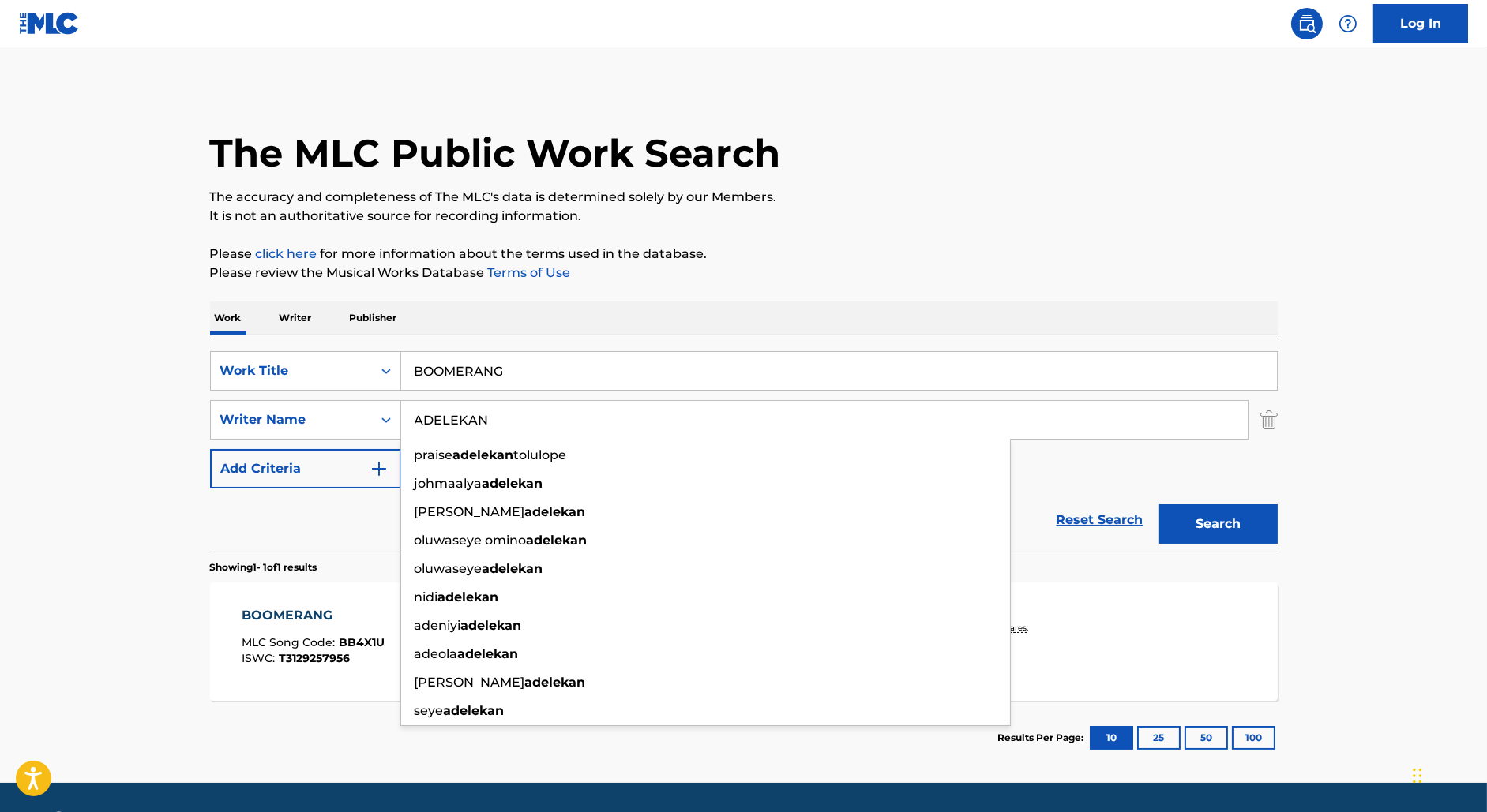
click at [182, 539] on main "The MLC Public Work Search The accuracy and completeness of The MLC's data is d…" at bounding box center [743, 414] width 1487 height 735
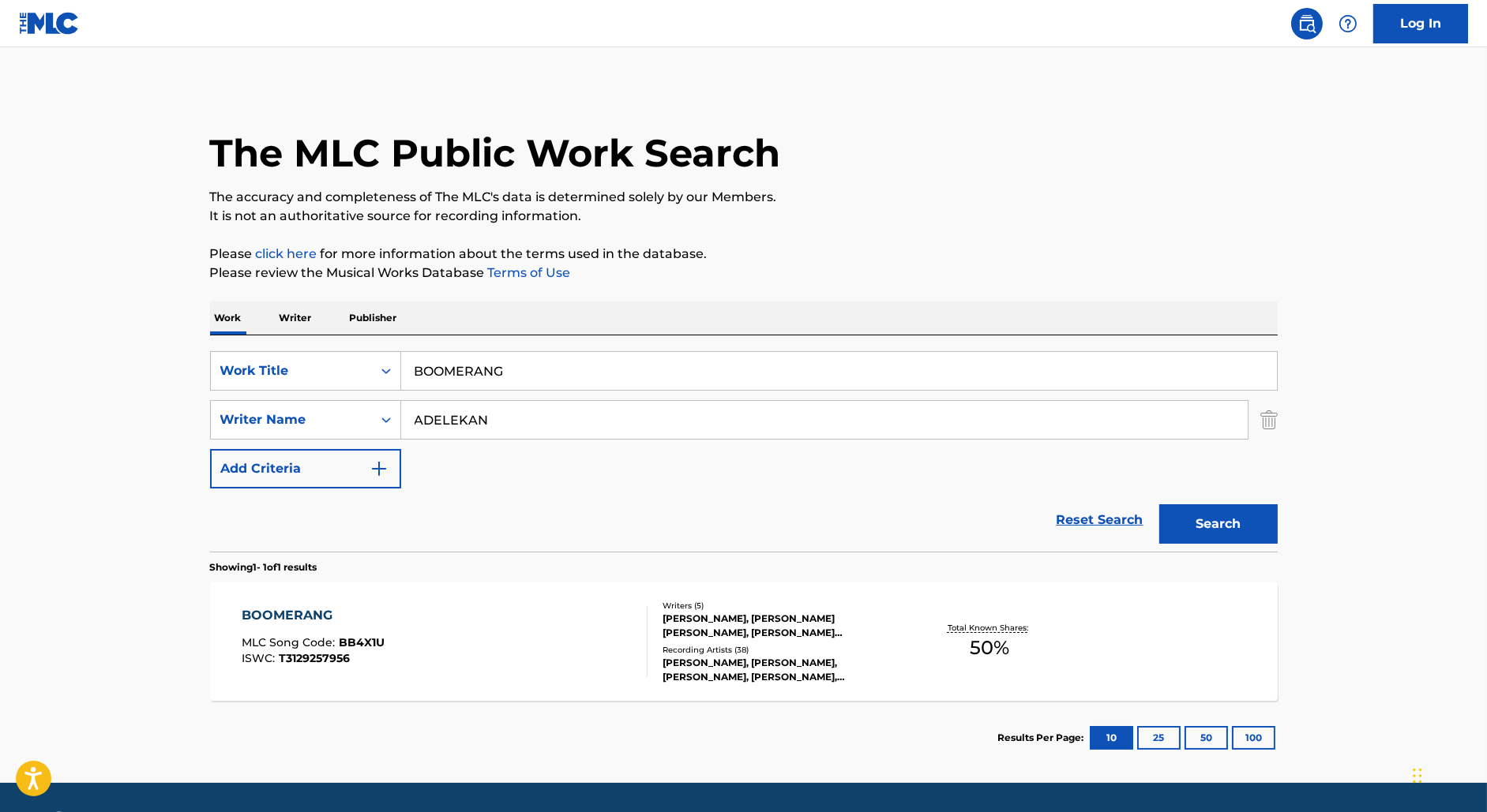
click at [420, 620] on div "BOOMERANG MLC Song Code : BB4X1U ISWC : T3129257956" at bounding box center [445, 641] width 406 height 71
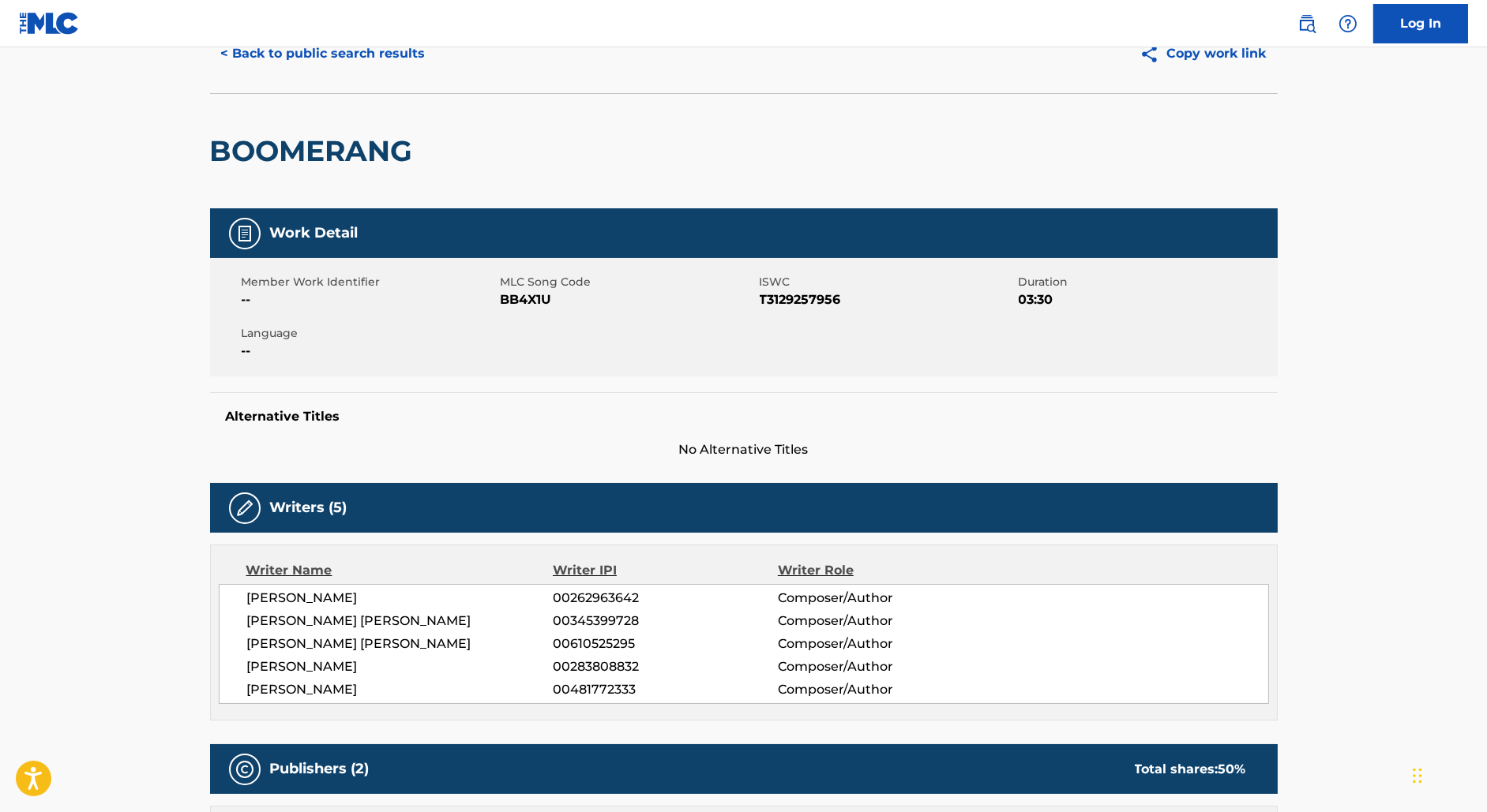
scroll to position [114, 0]
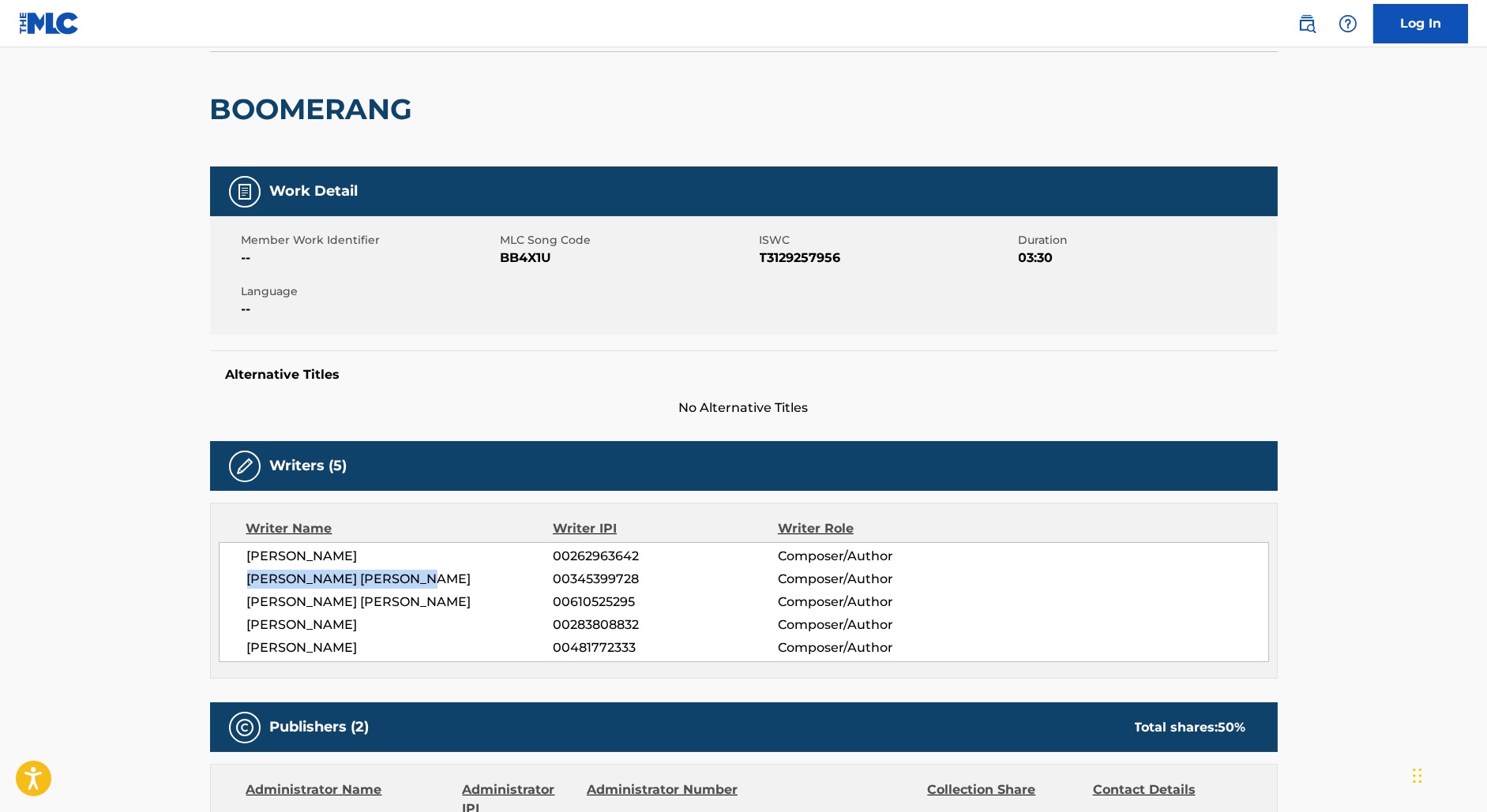
drag, startPoint x: 443, startPoint y: 579, endPoint x: 168, endPoint y: 579, distance: 275.0
copy span "[PERSON_NAME] [PERSON_NAME]"
drag, startPoint x: 568, startPoint y: 576, endPoint x: 771, endPoint y: 576, distance: 203.0
click at [770, 576] on span "00345399728" at bounding box center [664, 579] width 224 height 19
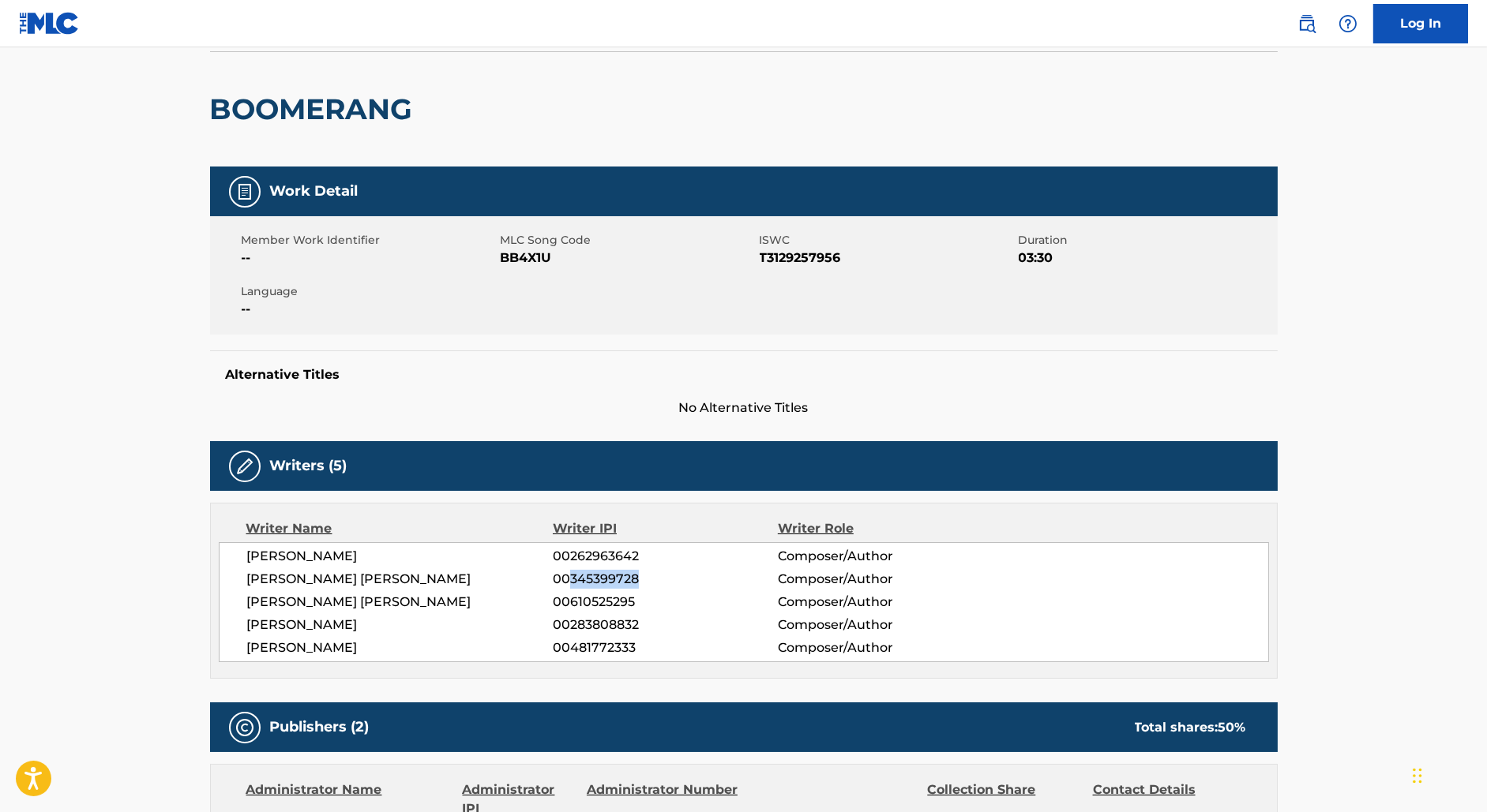
copy span "345399728"
